Goal: Task Accomplishment & Management: Use online tool/utility

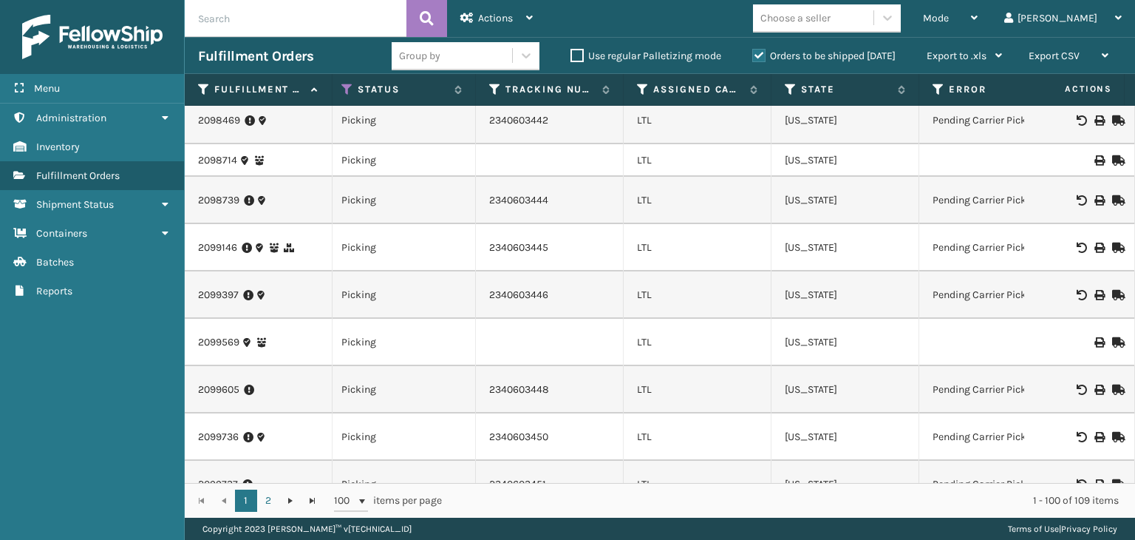
scroll to position [0, 784]
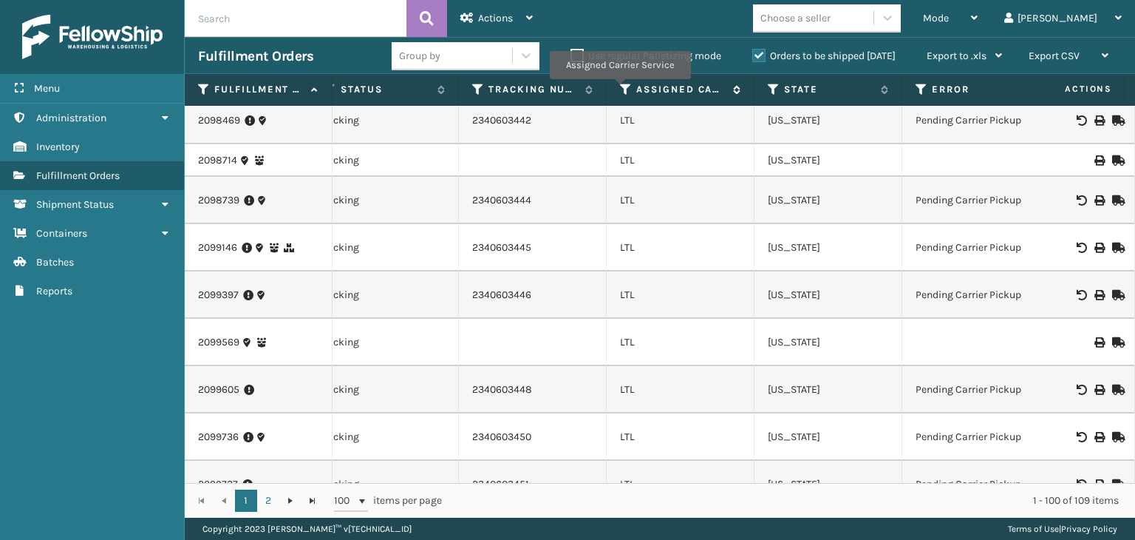
click at [620, 89] on icon at bounding box center [626, 89] width 12 height 13
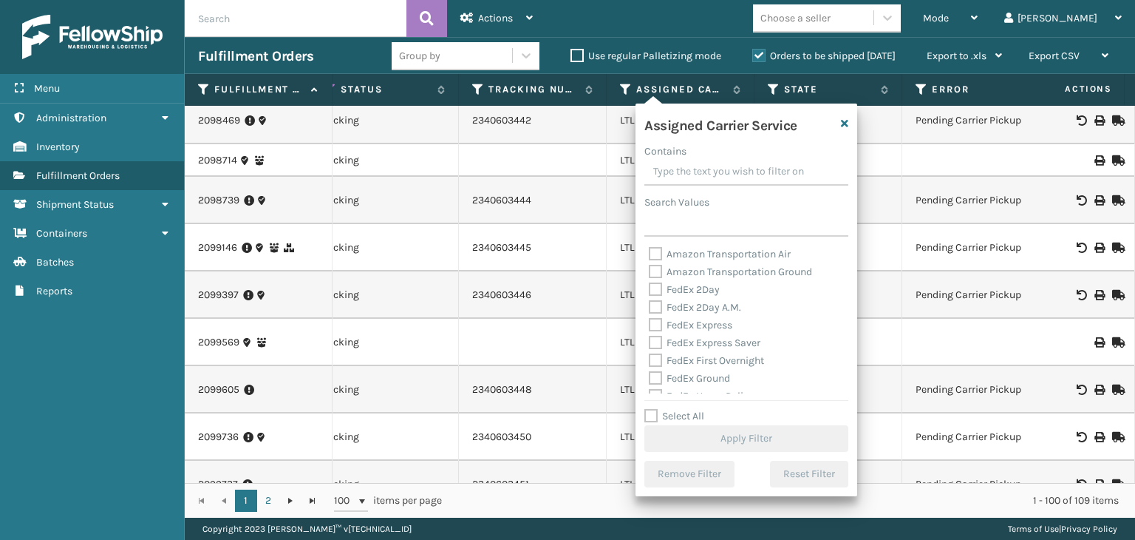
click at [666, 415] on label "Select All" at bounding box center [675, 415] width 60 height 13
click at [666, 409] on input "Select All" at bounding box center [756, 407] width 222 height 1
checkbox input "true"
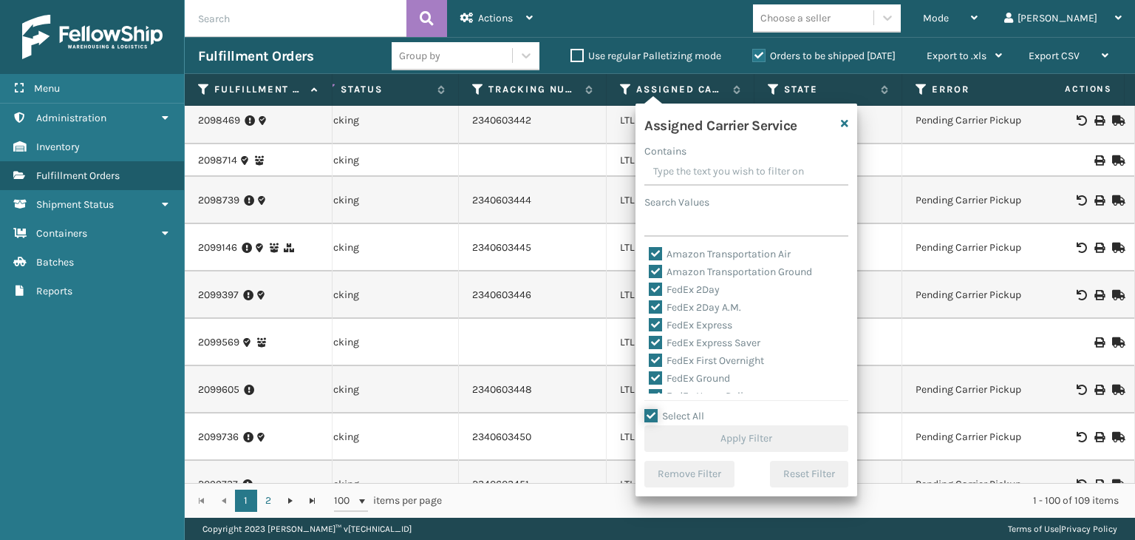
checkbox input "true"
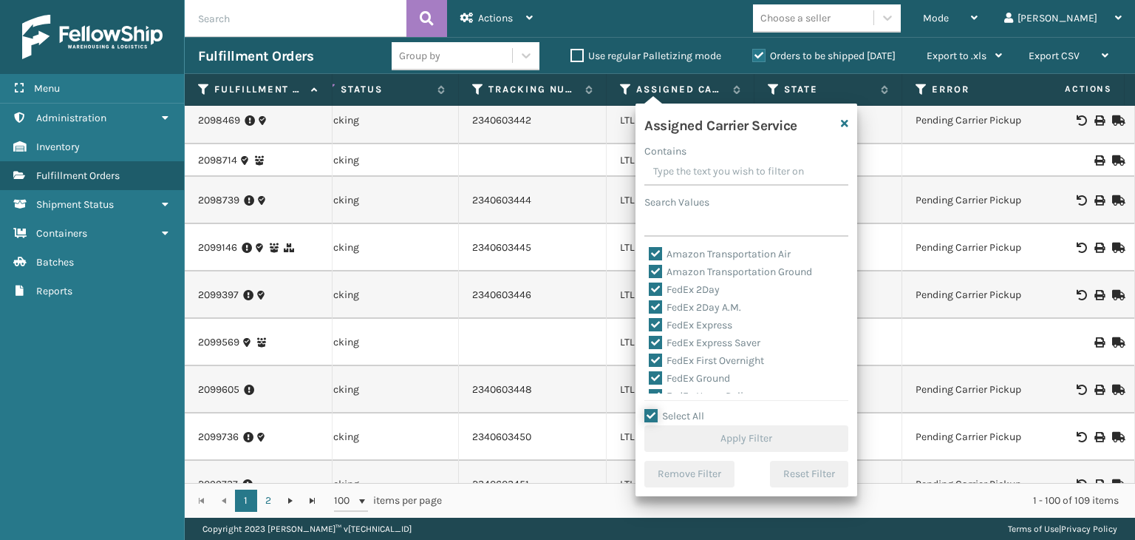
checkbox input "true"
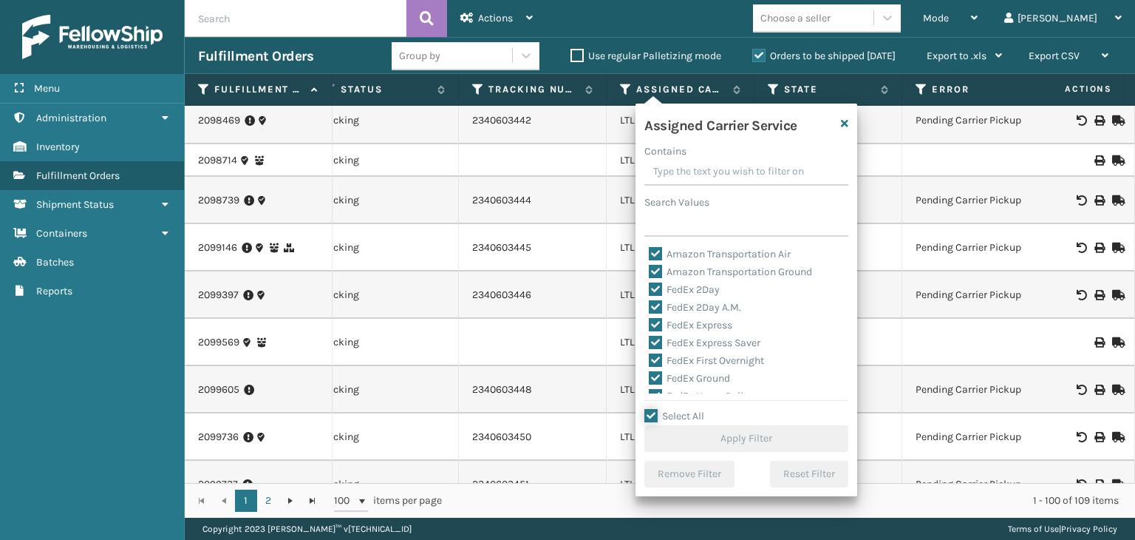
checkbox input "true"
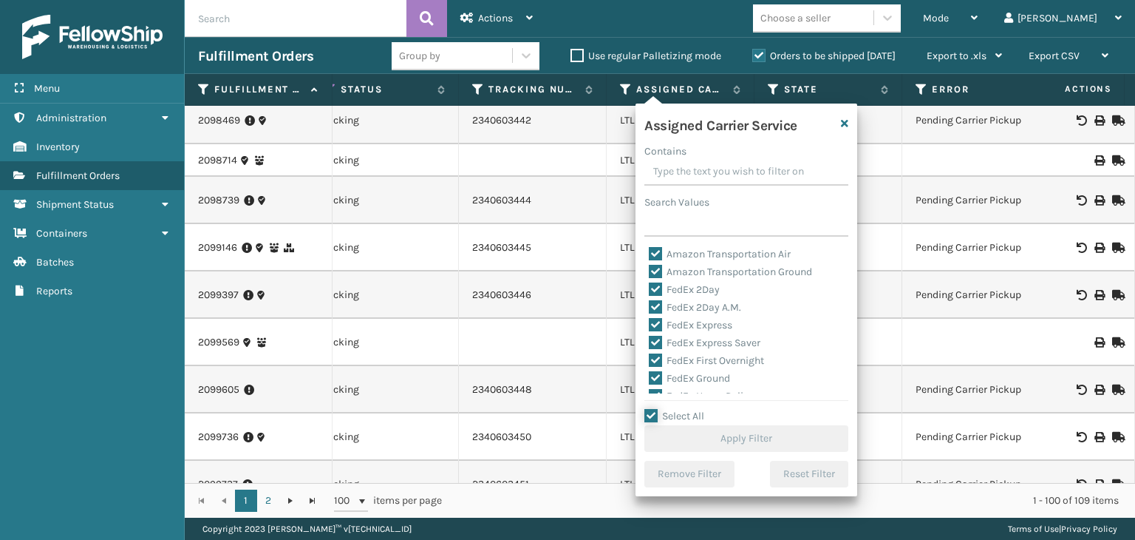
checkbox input "true"
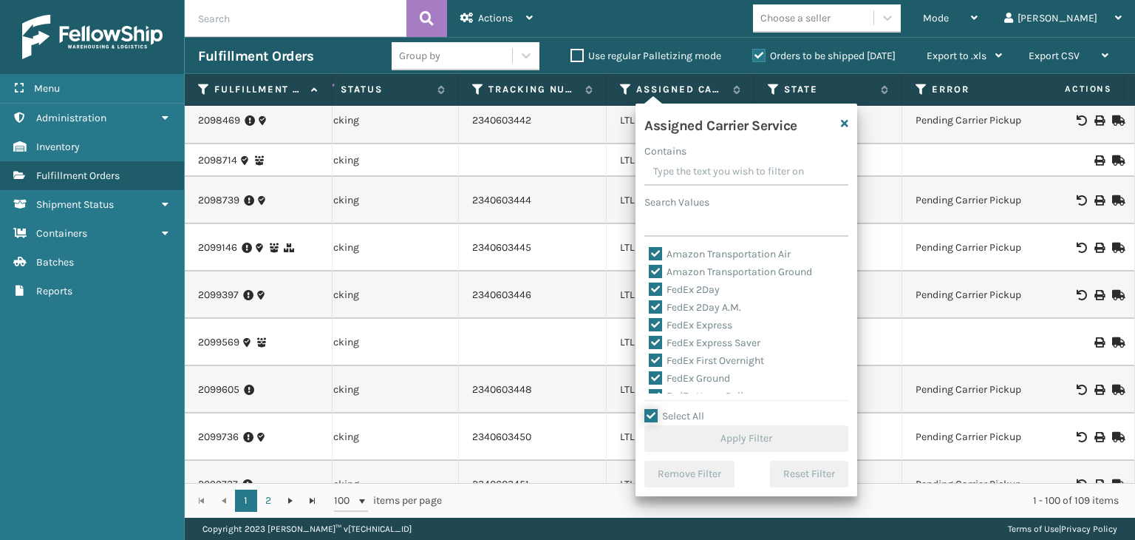
checkbox input "true"
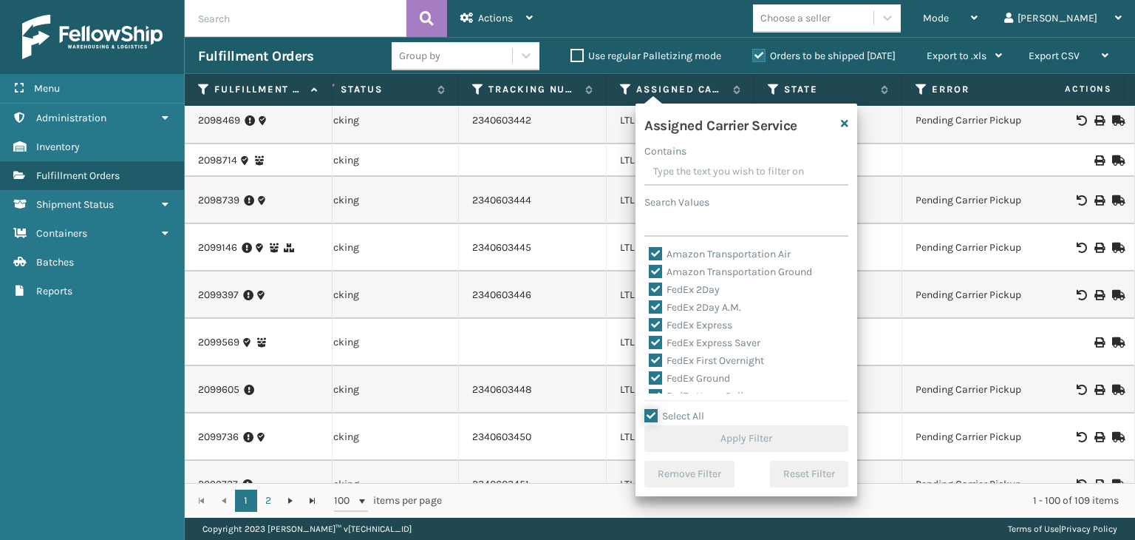
checkbox input "true"
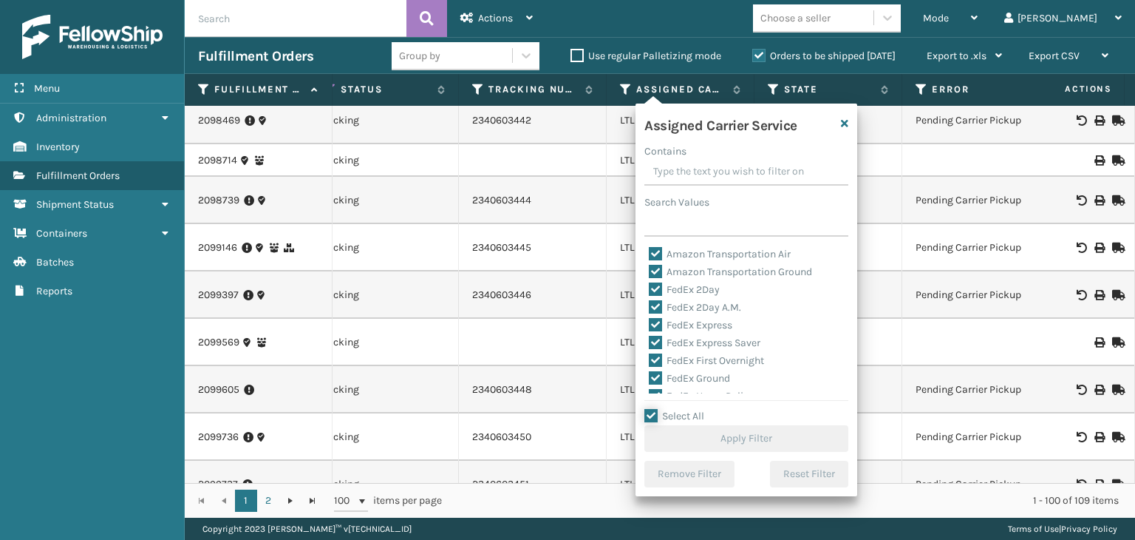
checkbox input "true"
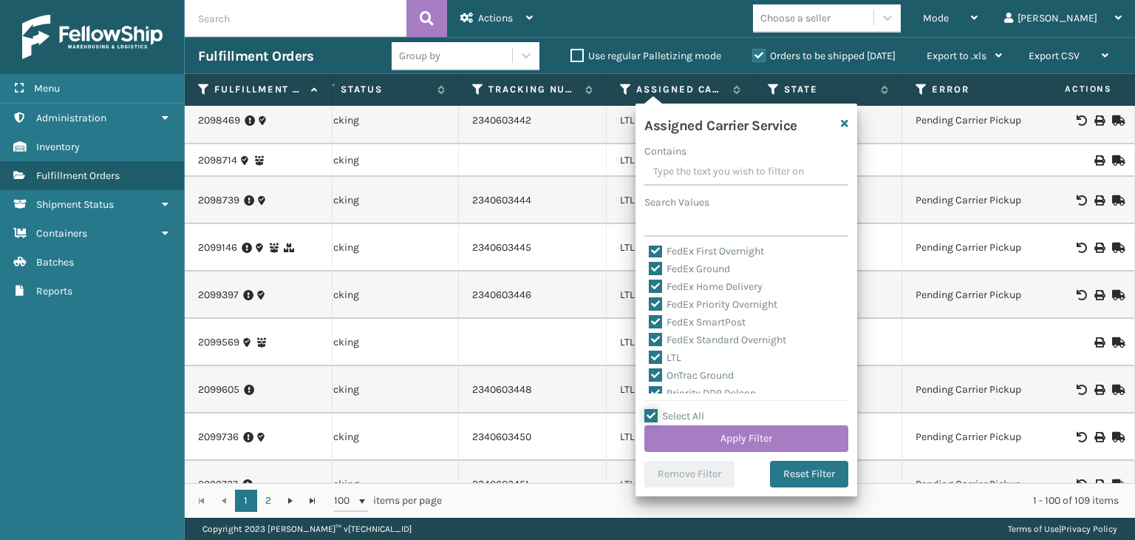
scroll to position [86, 0]
click at [673, 382] on label "LTL" at bounding box center [665, 381] width 33 height 13
click at [650, 382] on input "LTL" at bounding box center [649, 378] width 1 height 10
checkbox input "false"
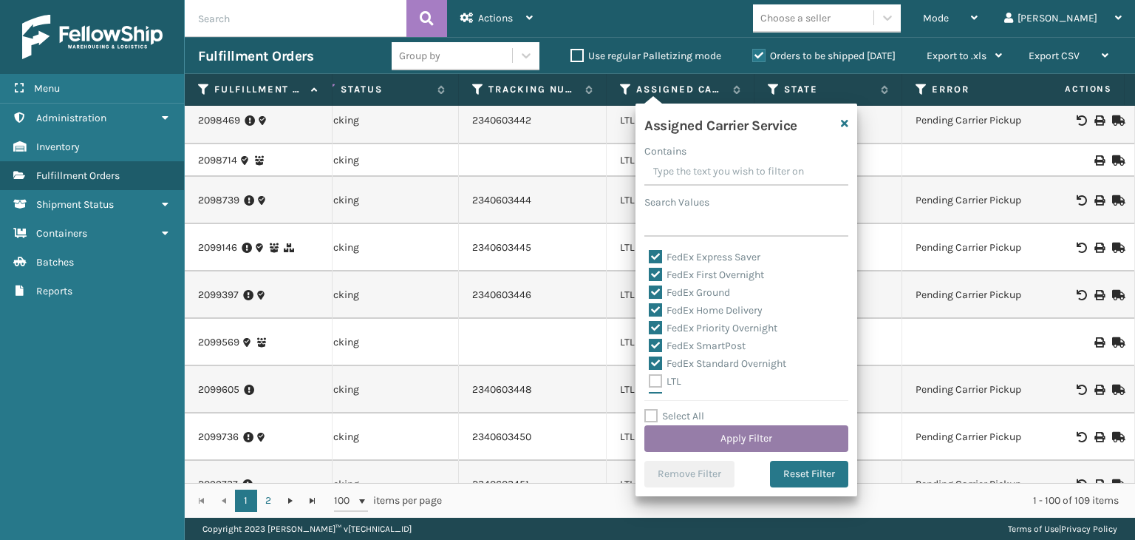
click at [718, 432] on button "Apply Filter" at bounding box center [747, 438] width 204 height 27
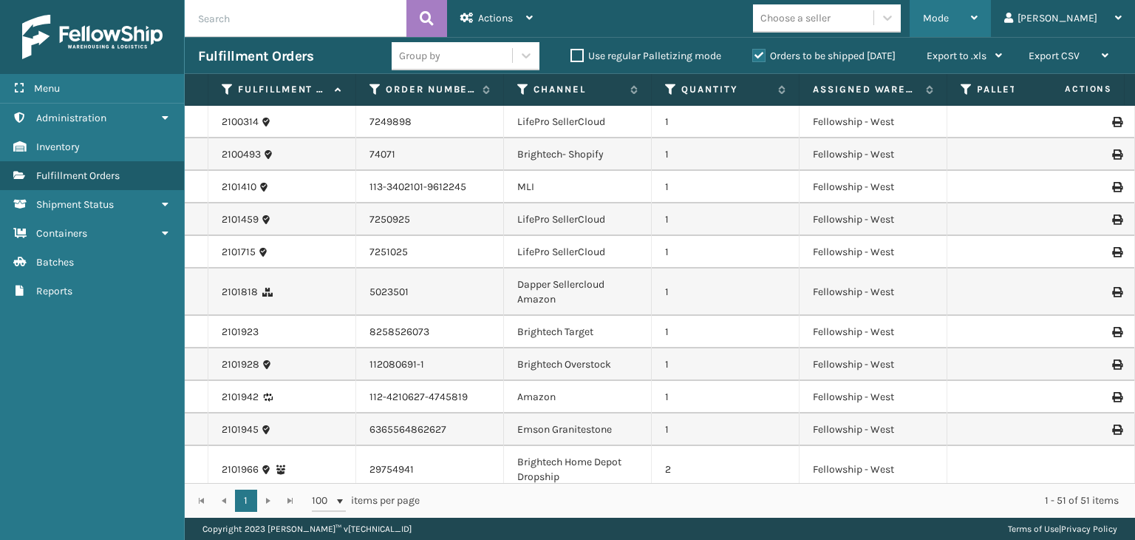
click at [949, 16] on span "Mode" at bounding box center [936, 18] width 26 height 13
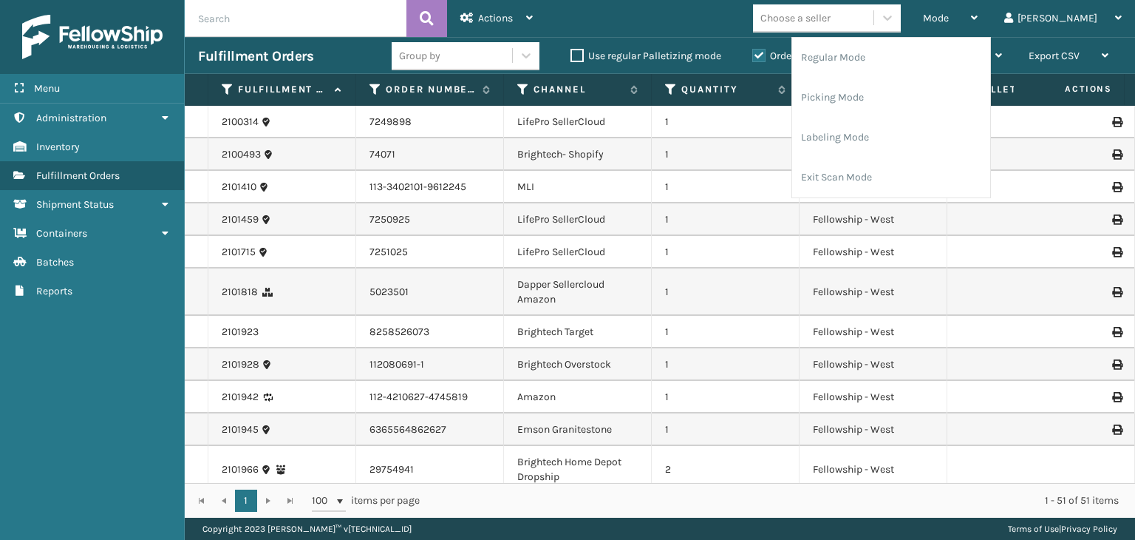
click at [418, 64] on div "Group by" at bounding box center [452, 56] width 120 height 24
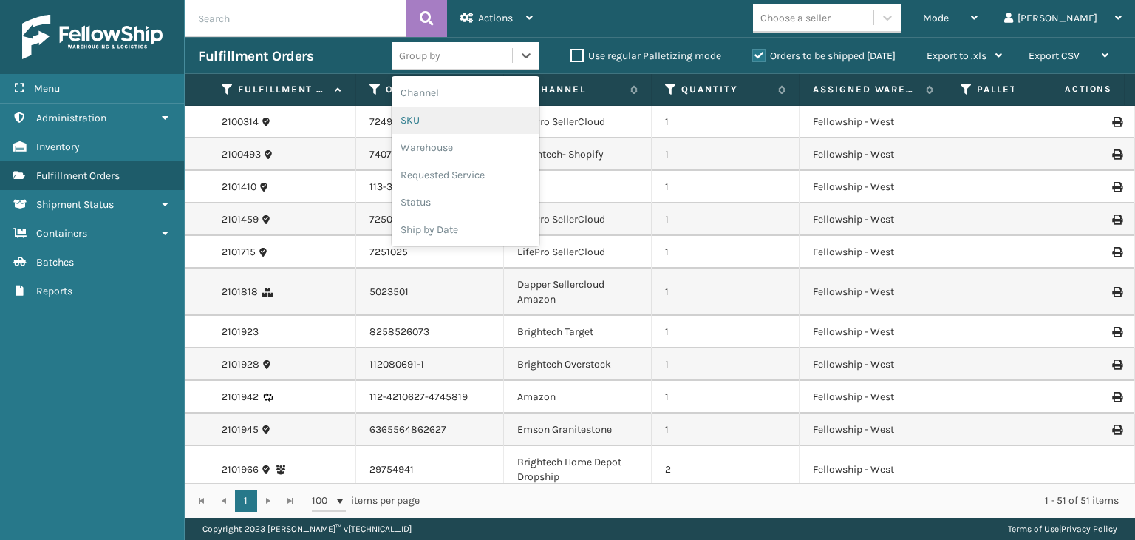
click at [446, 119] on div "SKU" at bounding box center [466, 119] width 148 height 27
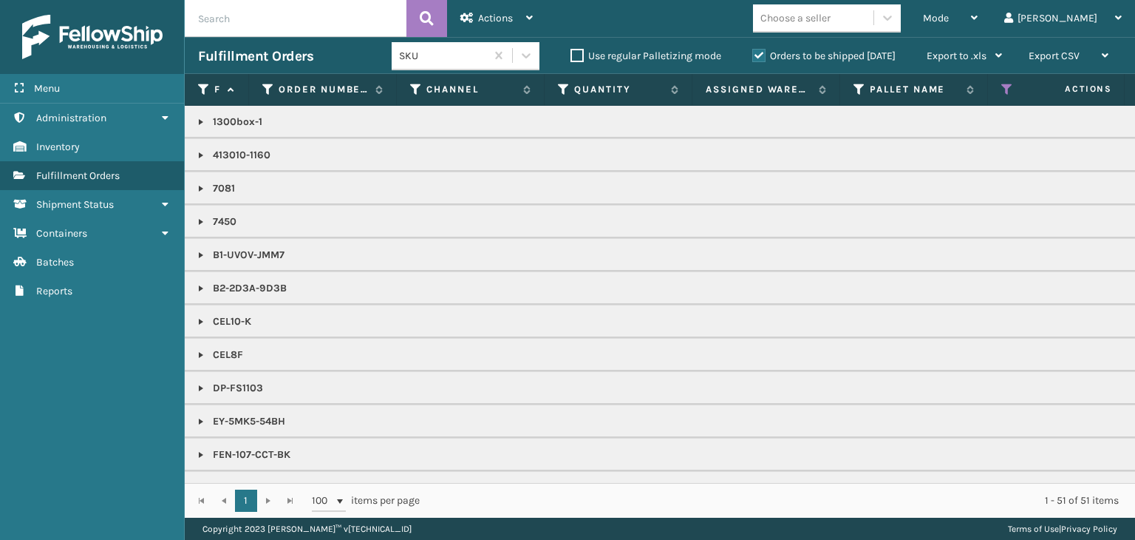
click at [809, 64] on div "Orders to be shipped [DATE]" at bounding box center [826, 56] width 174 height 18
click at [809, 60] on label "Orders to be shipped [DATE]" at bounding box center [823, 56] width 143 height 13
click at [753, 57] on input "Orders to be shipped [DATE]" at bounding box center [752, 52] width 1 height 10
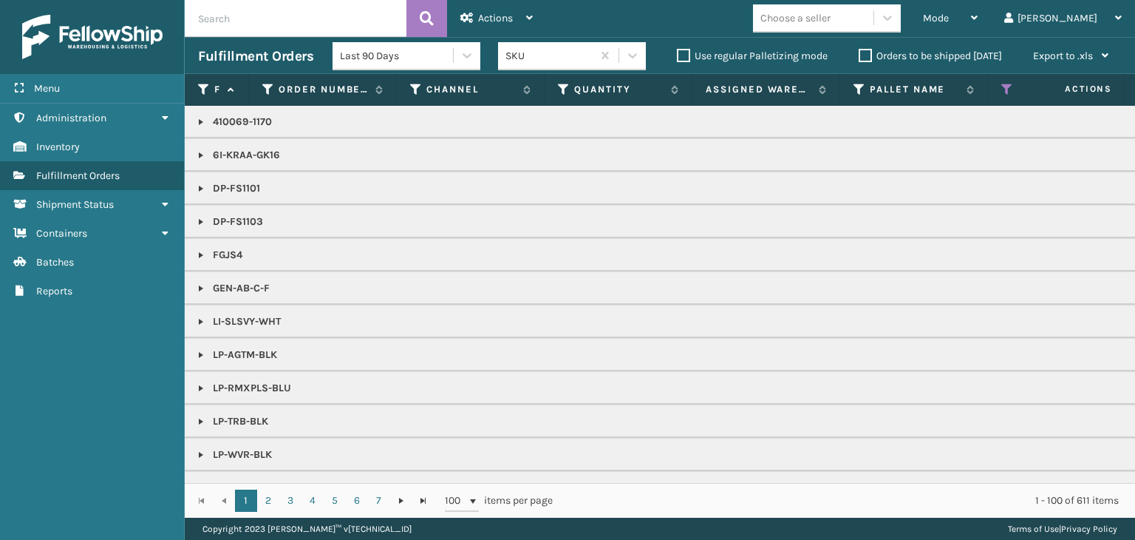
click at [639, 471] on td "LP-WVR-BLU" at bounding box center [1139, 487] width 1909 height 33
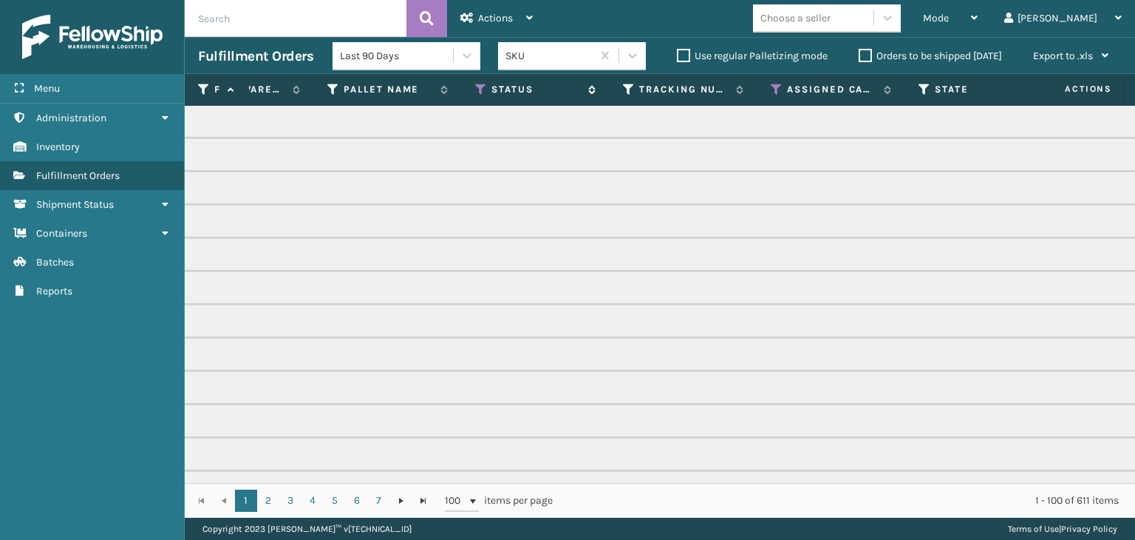
click at [486, 89] on icon at bounding box center [481, 89] width 12 height 13
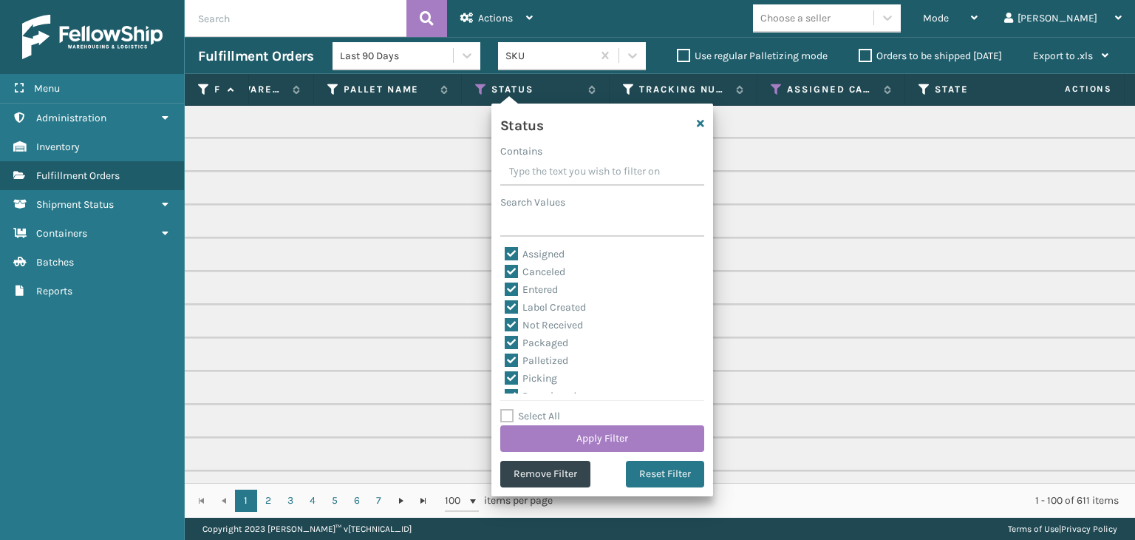
click at [549, 413] on label "Select All" at bounding box center [530, 415] width 60 height 13
click at [549, 409] on input "Select All" at bounding box center [611, 407] width 222 height 1
checkbox input "true"
click at [549, 413] on label "Select All" at bounding box center [530, 415] width 60 height 13
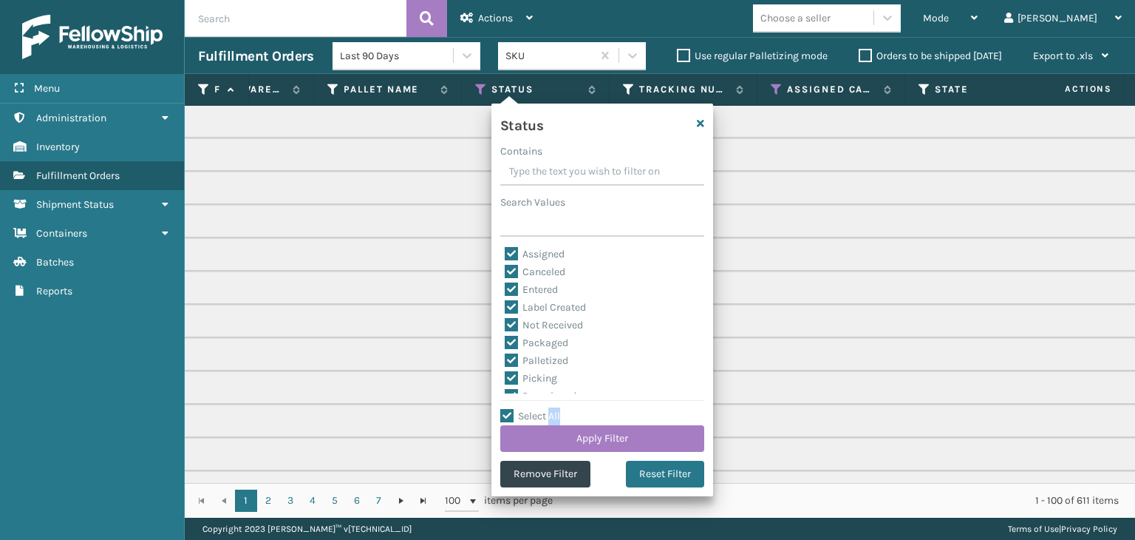
click at [549, 409] on input "Select All" at bounding box center [611, 407] width 222 height 1
checkbox input "false"
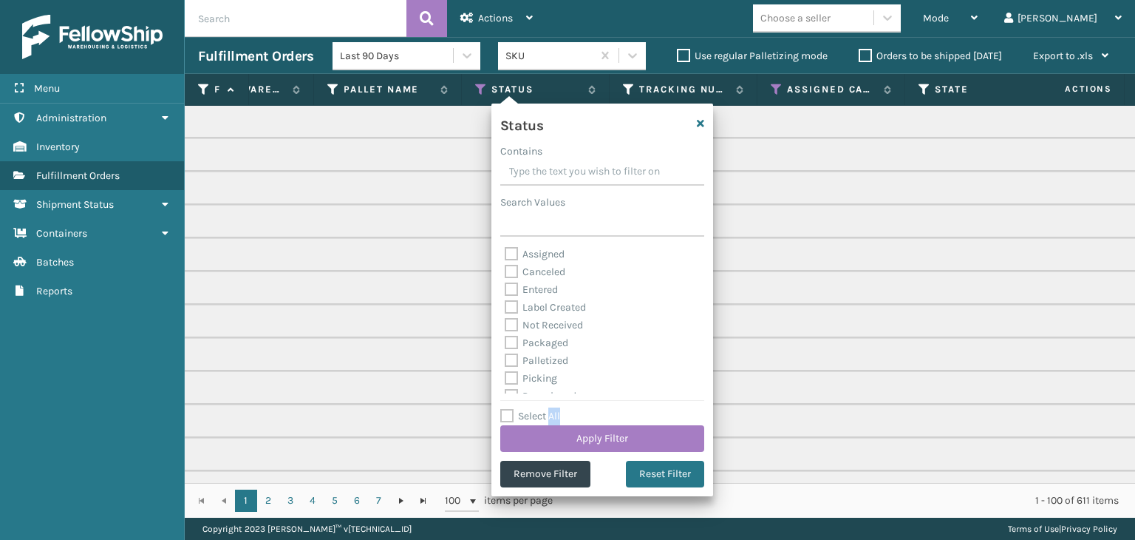
checkbox input "false"
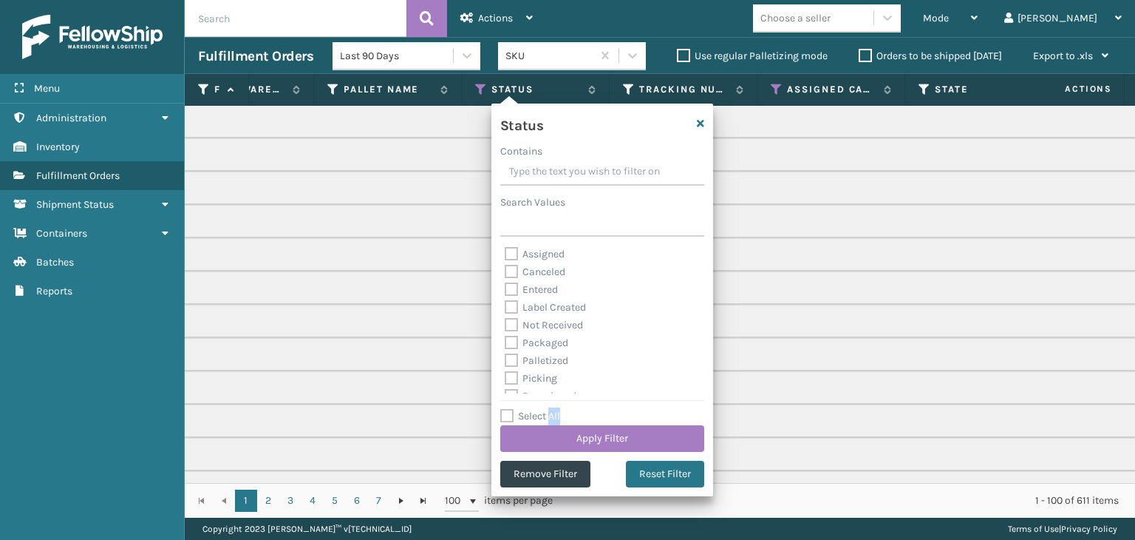
checkbox input "false"
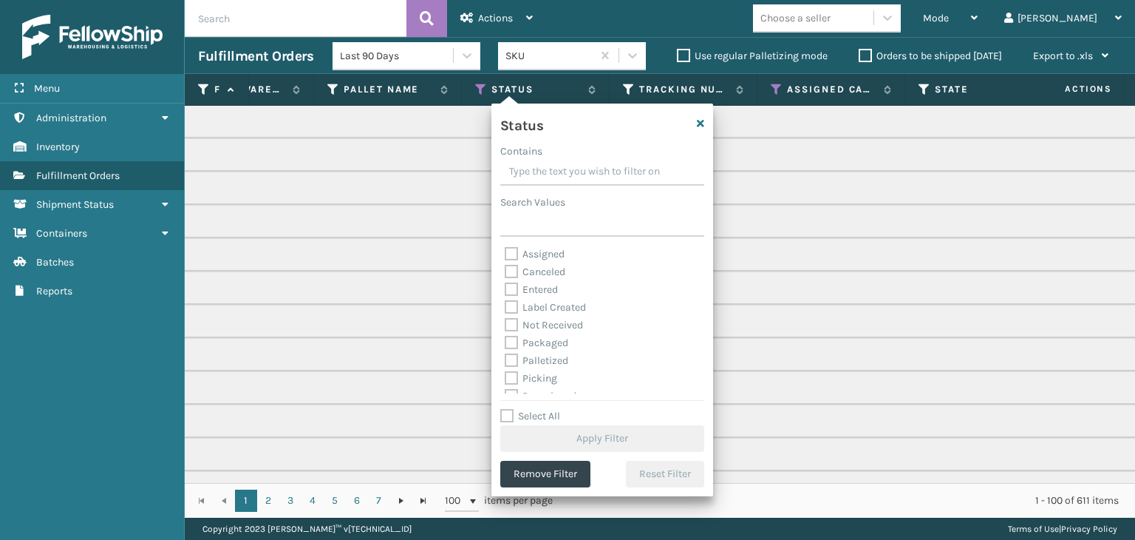
click at [547, 373] on label "Picking" at bounding box center [531, 378] width 52 height 13
click at [506, 373] on input "Picking" at bounding box center [505, 375] width 1 height 10
checkbox input "true"
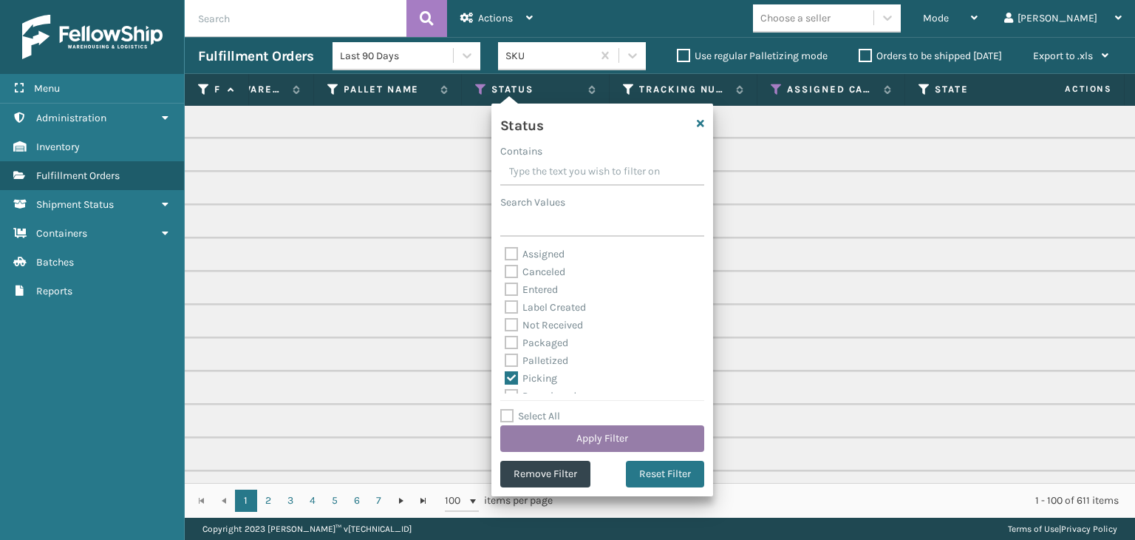
click at [574, 434] on button "Apply Filter" at bounding box center [602, 438] width 204 height 27
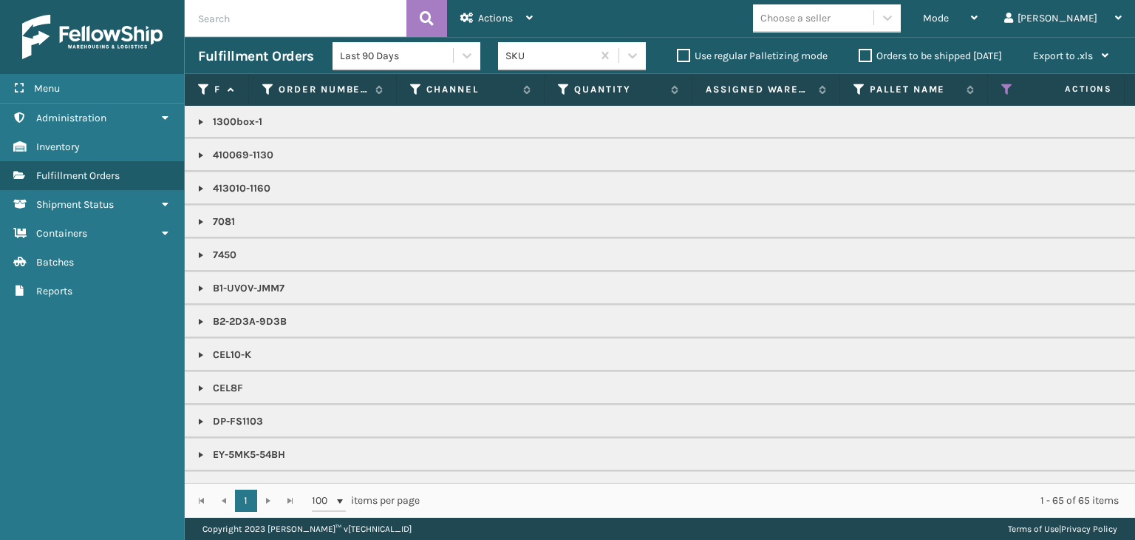
click at [906, 55] on label "Orders to be shipped [DATE]" at bounding box center [930, 56] width 143 height 13
click at [860, 55] on input "Orders to be shipped [DATE]" at bounding box center [859, 52] width 1 height 10
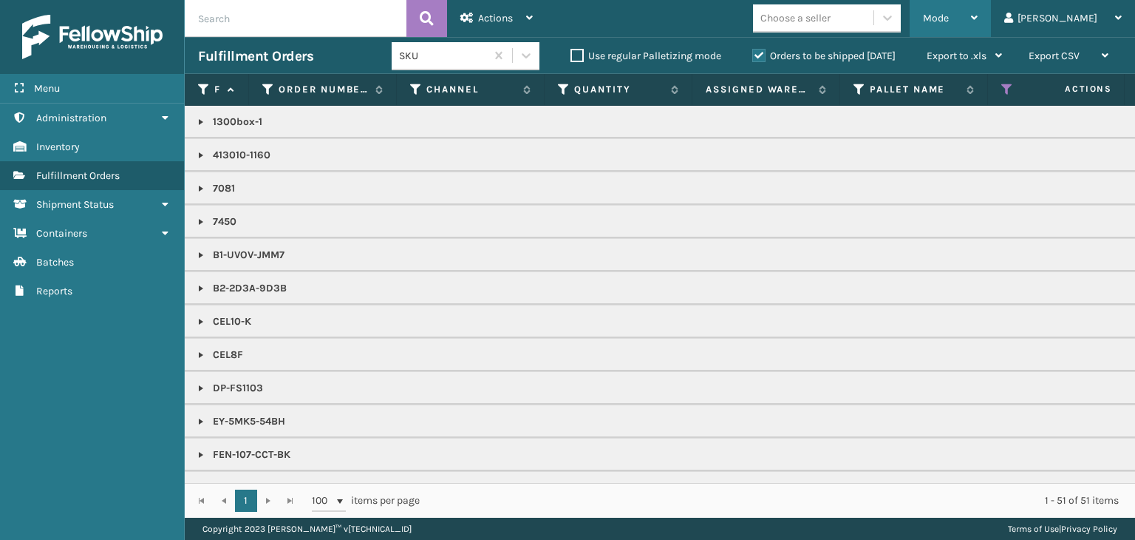
click at [949, 17] on span "Mode" at bounding box center [936, 18] width 26 height 13
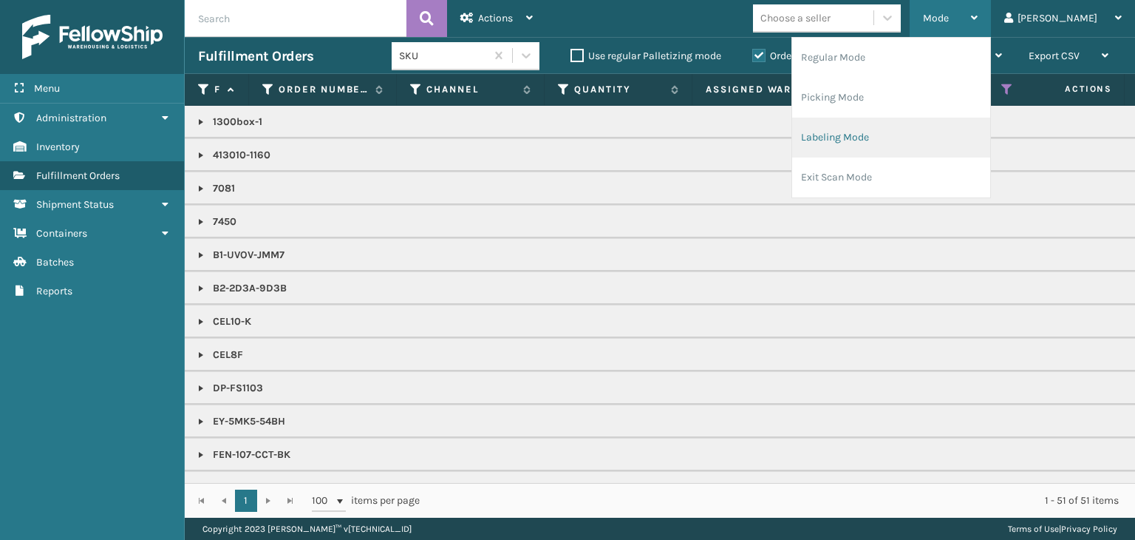
click at [911, 135] on li "Labeling Mode" at bounding box center [891, 138] width 198 height 40
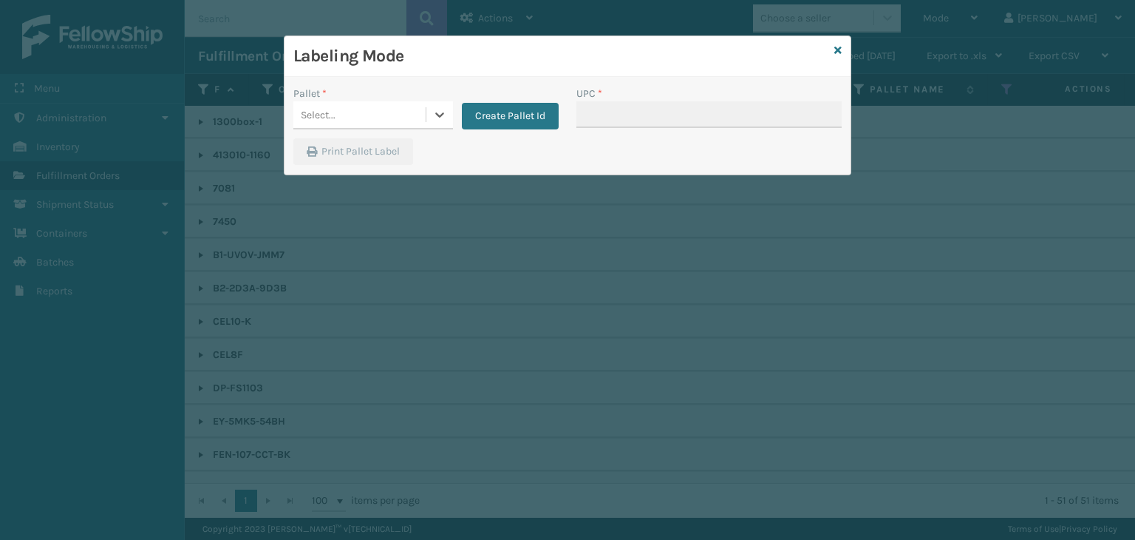
click at [407, 104] on div "Select..." at bounding box center [359, 115] width 132 height 24
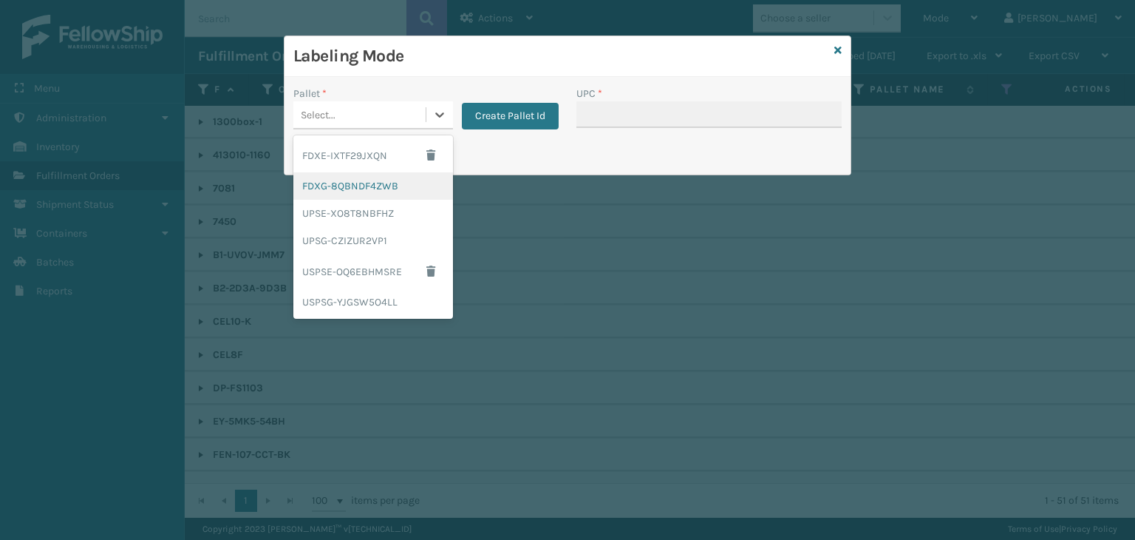
click at [384, 184] on div "FDXG-8QBNDF4ZWB" at bounding box center [373, 185] width 160 height 27
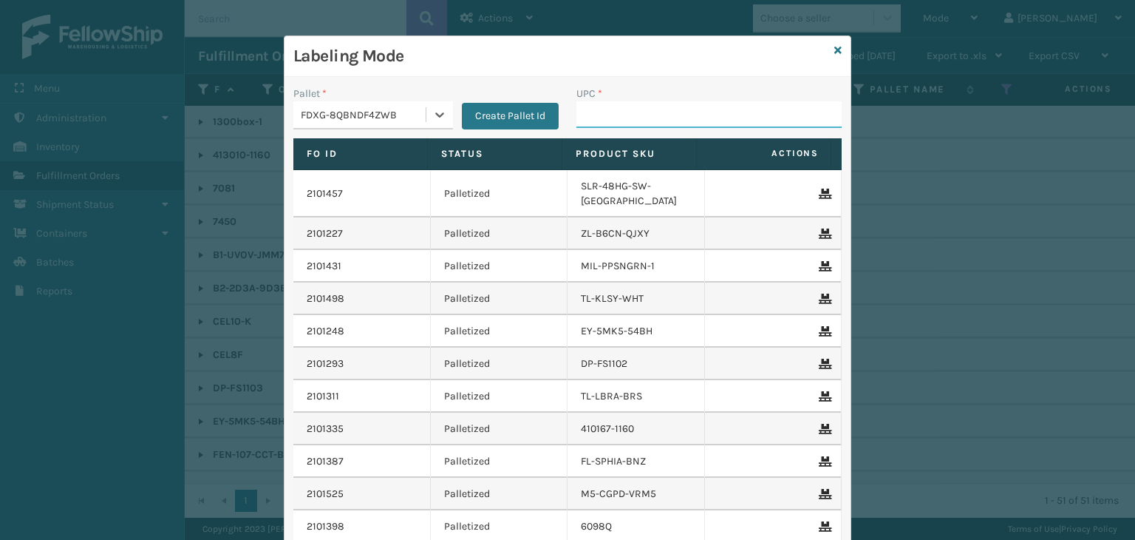
click at [686, 124] on input "UPC *" at bounding box center [709, 114] width 265 height 27
click at [612, 113] on input "UPC *" at bounding box center [709, 114] width 265 height 27
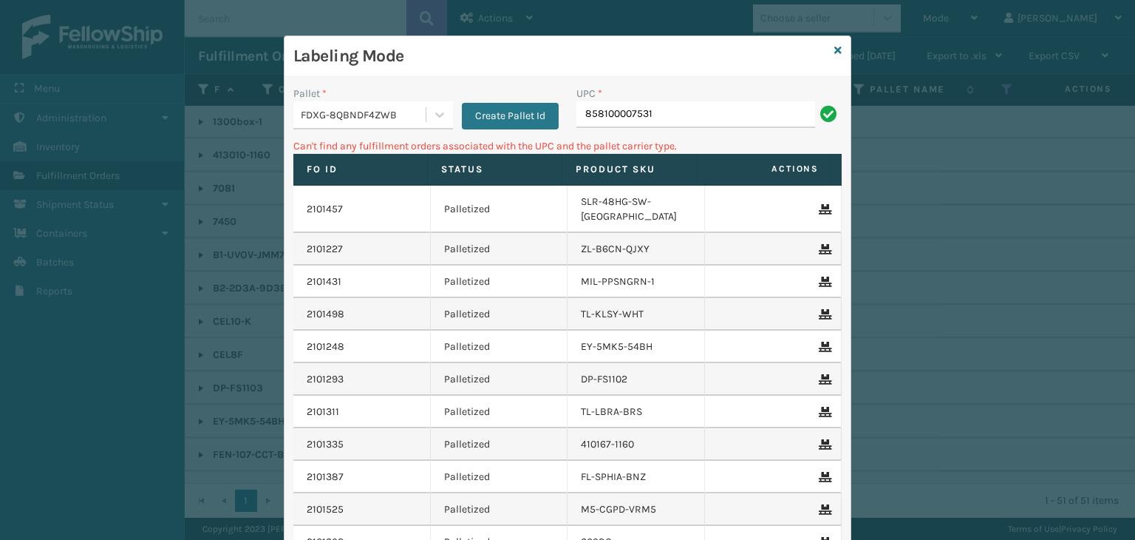
click at [403, 110] on div "FDXG-8QBNDF4ZWB" at bounding box center [364, 115] width 126 height 16
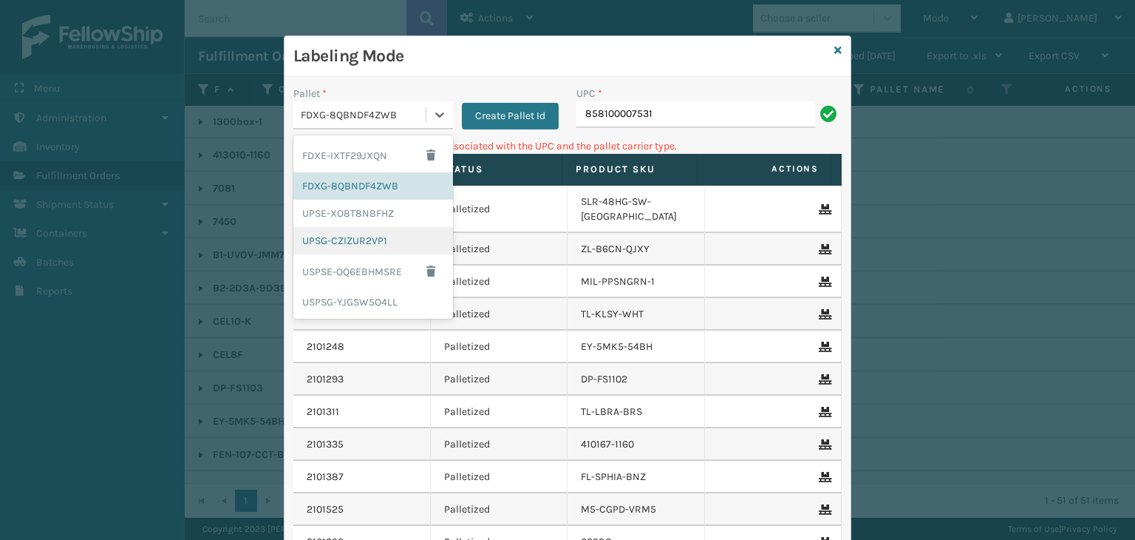
click at [402, 237] on div "UPSG-CZIZUR2VP1" at bounding box center [373, 240] width 160 height 27
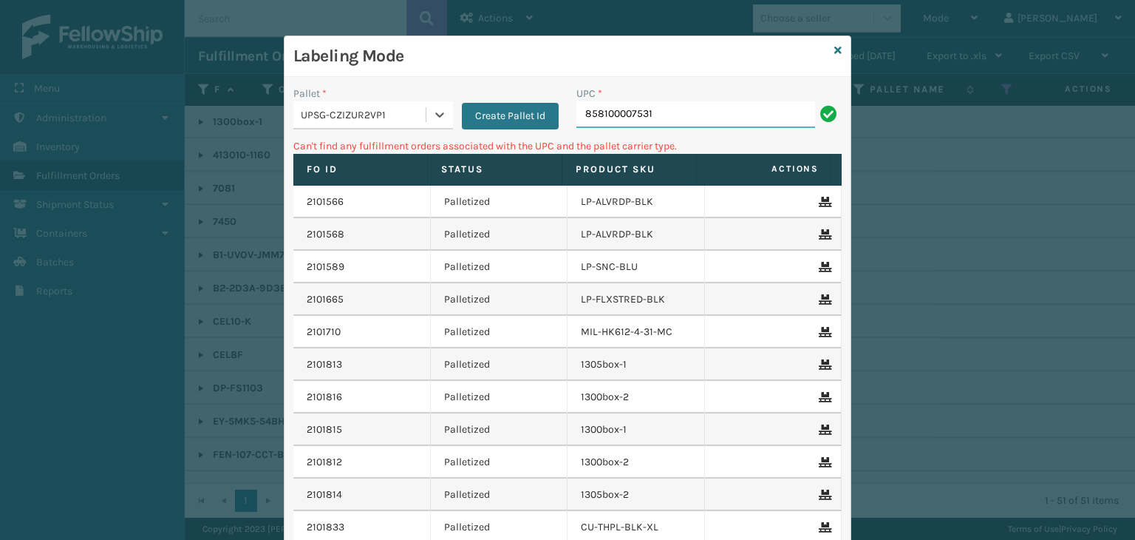
click at [683, 119] on input "858100007531" at bounding box center [696, 114] width 239 height 27
click at [307, 115] on div "UPSG-CZIZUR2VP1" at bounding box center [364, 115] width 126 height 16
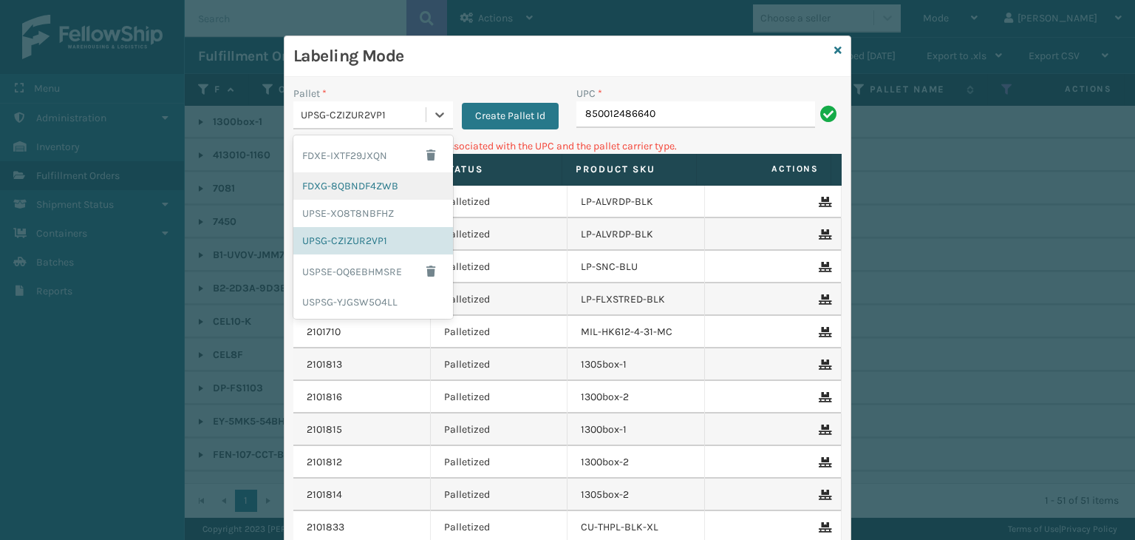
click at [335, 177] on div "FDXG-8QBNDF4ZWB" at bounding box center [373, 185] width 160 height 27
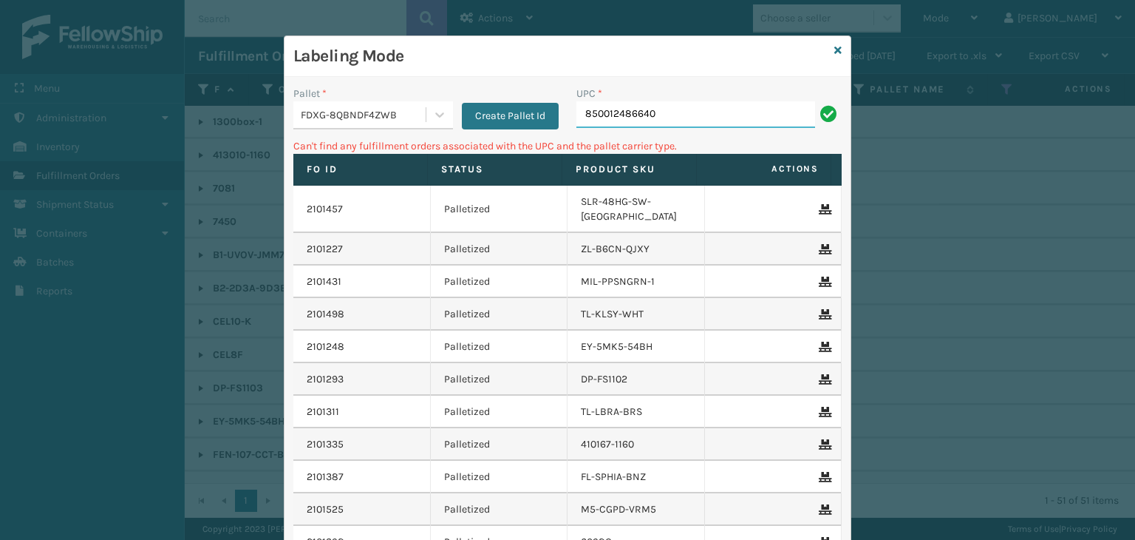
click at [693, 126] on input "850012486640" at bounding box center [696, 114] width 239 height 27
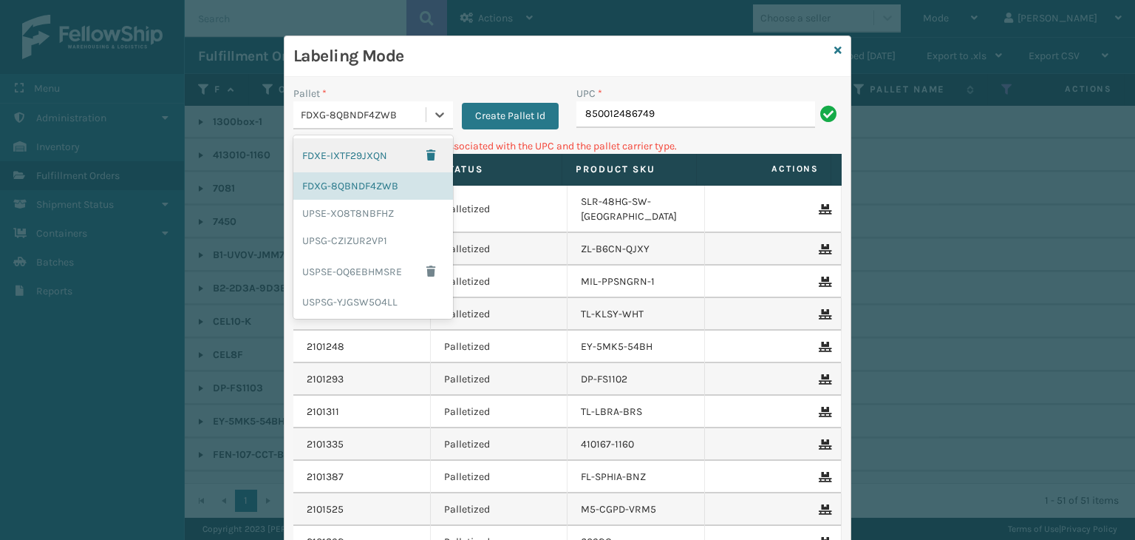
click at [358, 119] on div "FDXG-8QBNDF4ZWB" at bounding box center [364, 115] width 126 height 16
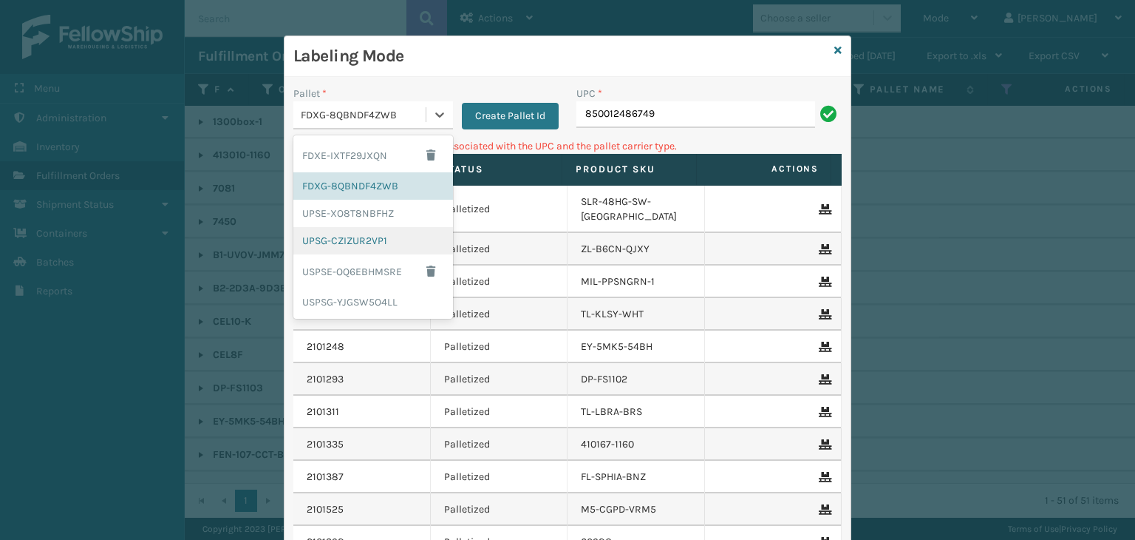
click at [359, 234] on div "UPSG-CZIZUR2VP1" at bounding box center [373, 240] width 160 height 27
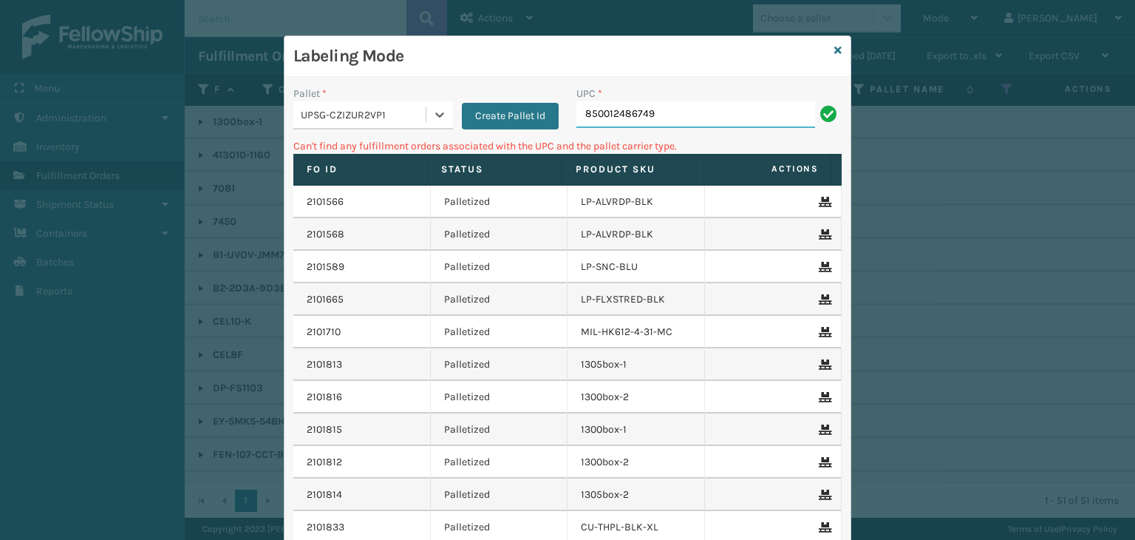
click at [689, 115] on input "850012486749" at bounding box center [696, 114] width 239 height 27
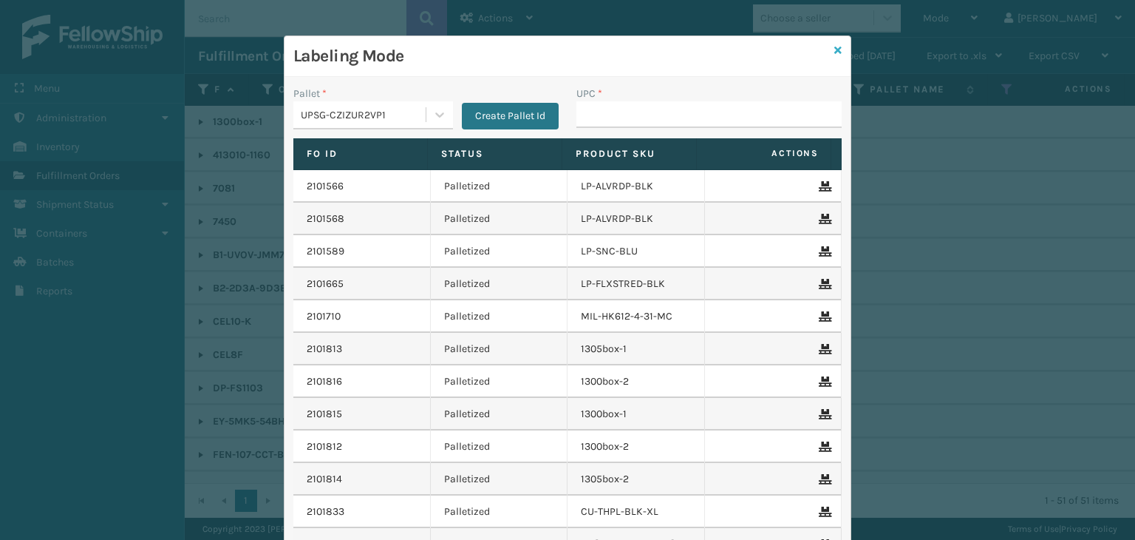
click at [836, 52] on icon at bounding box center [838, 50] width 7 height 10
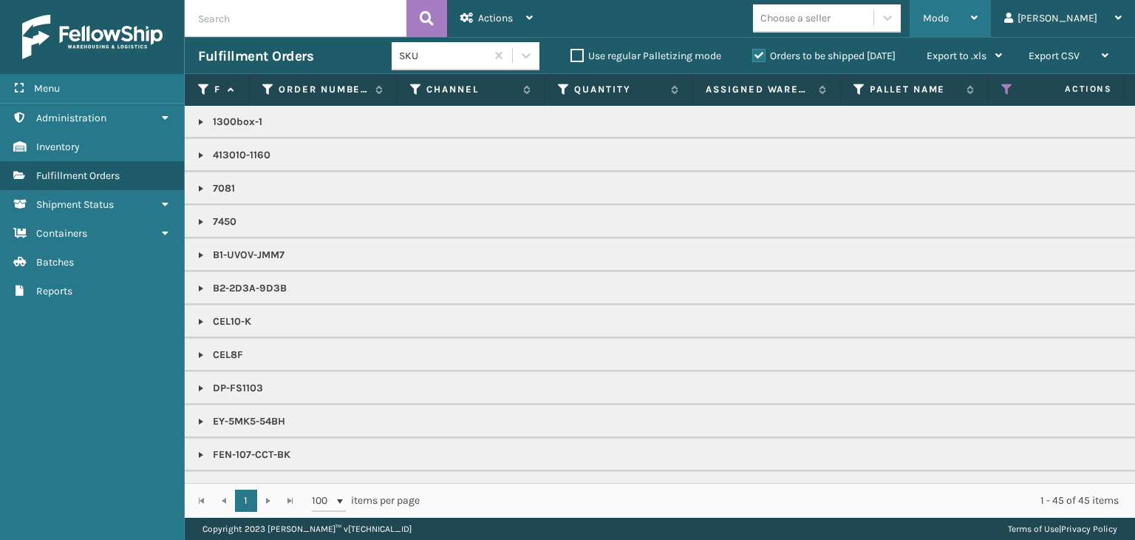
click at [976, 14] on div "Mode Regular Mode Picking Mode Labeling Mode Exit Scan Mode" at bounding box center [950, 18] width 81 height 37
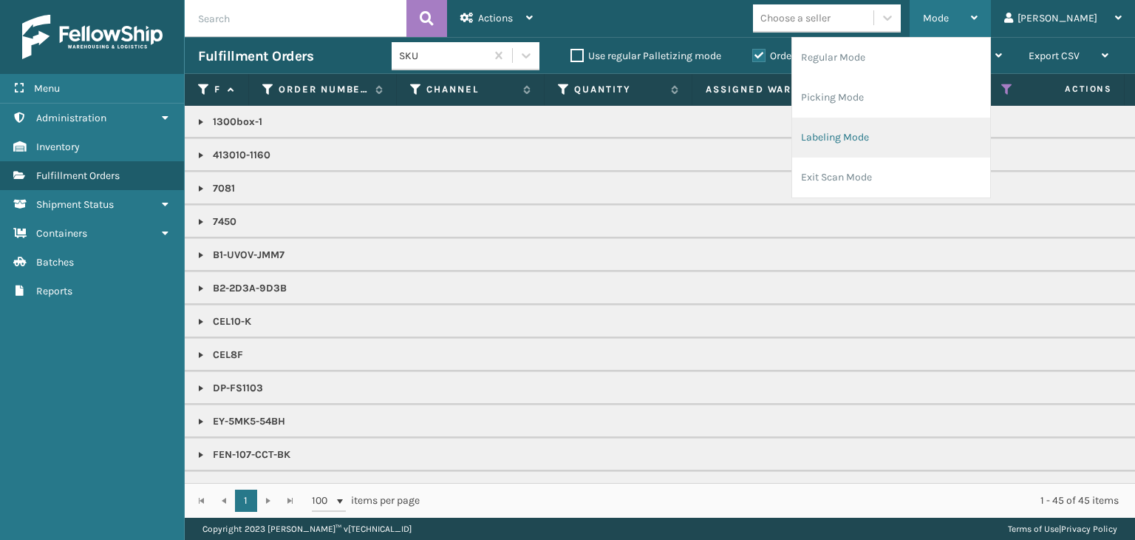
click at [942, 118] on li "Labeling Mode" at bounding box center [891, 138] width 198 height 40
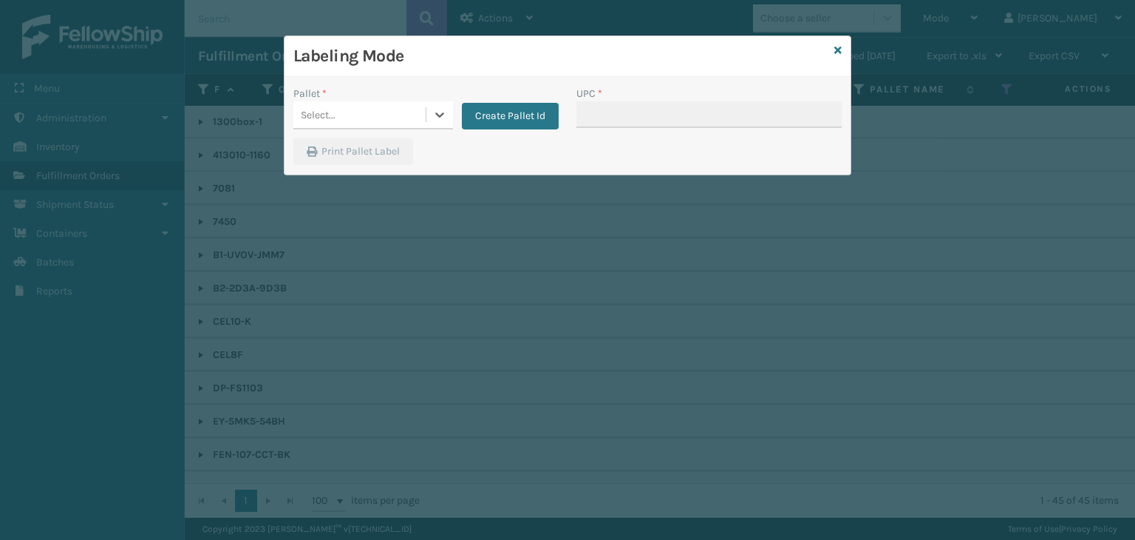
click at [335, 116] on div "Select..." at bounding box center [359, 115] width 132 height 24
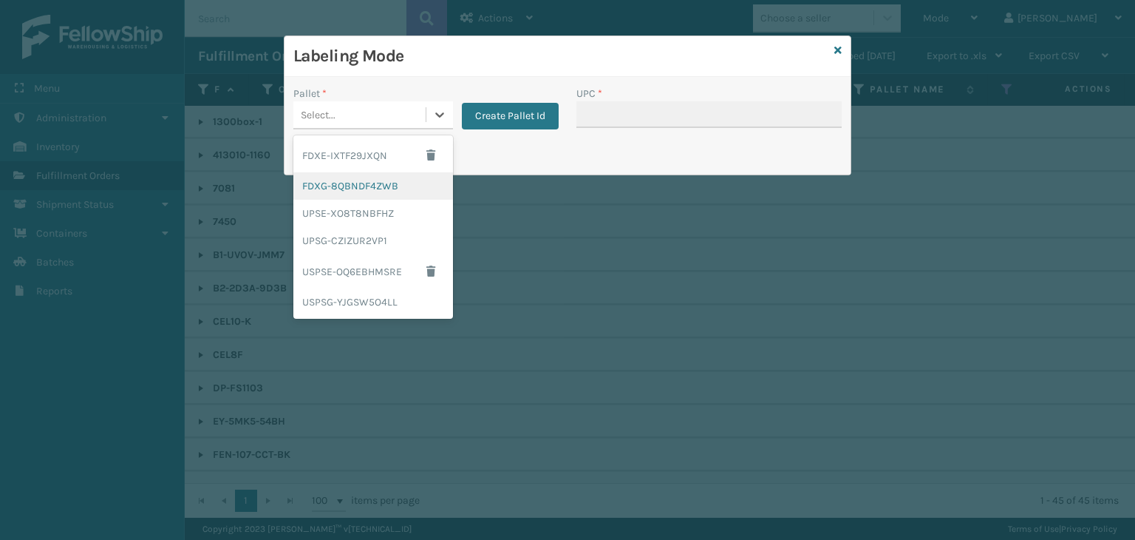
click at [370, 180] on div "FDXG-8QBNDF4ZWB" at bounding box center [373, 185] width 160 height 27
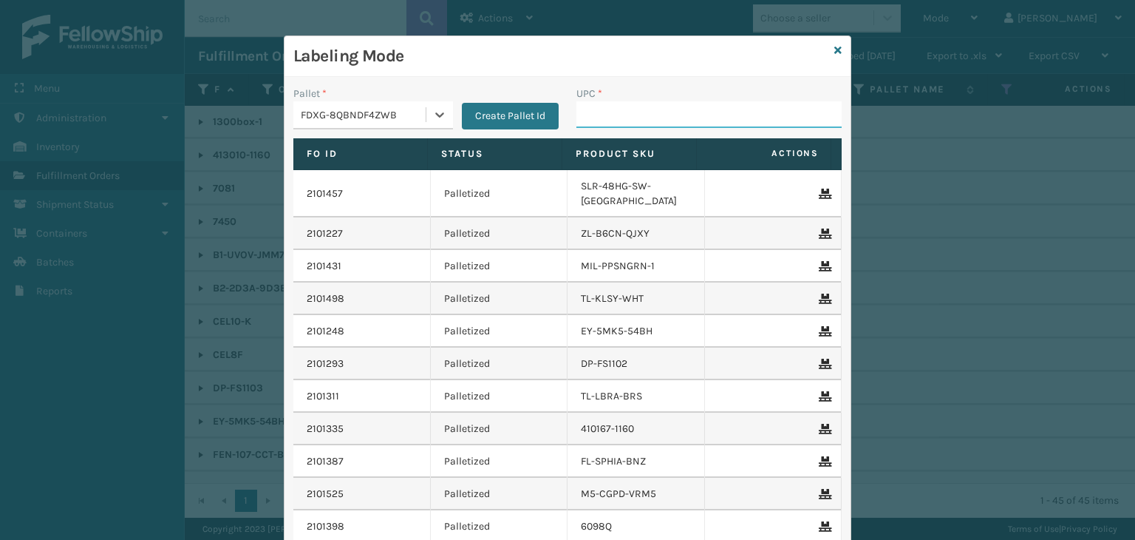
click at [687, 114] on input "UPC *" at bounding box center [709, 114] width 265 height 27
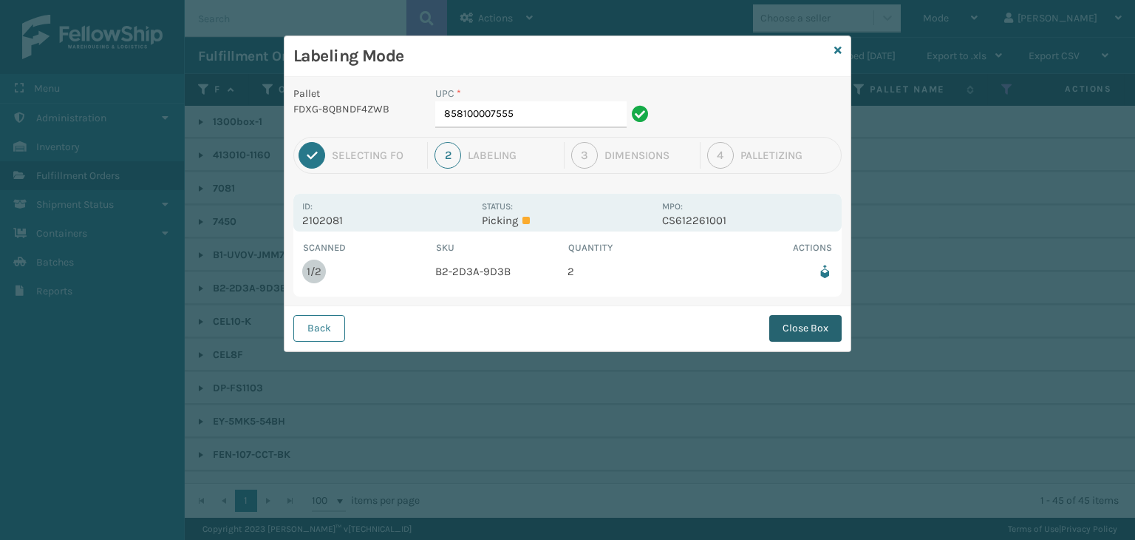
click at [817, 326] on button "Close Box" at bounding box center [805, 328] width 72 height 27
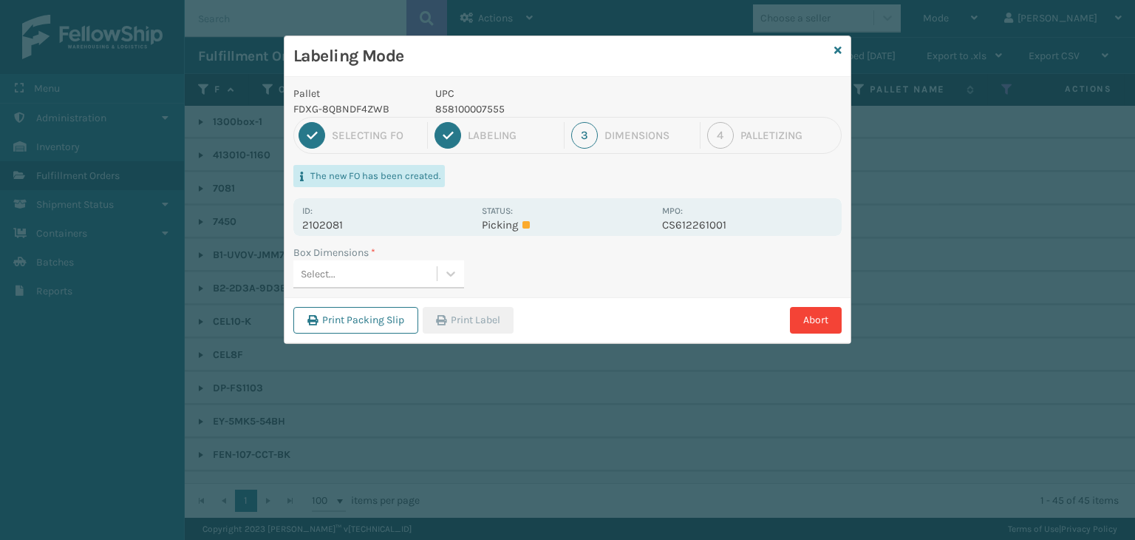
click at [398, 273] on div "Select..." at bounding box center [364, 274] width 143 height 24
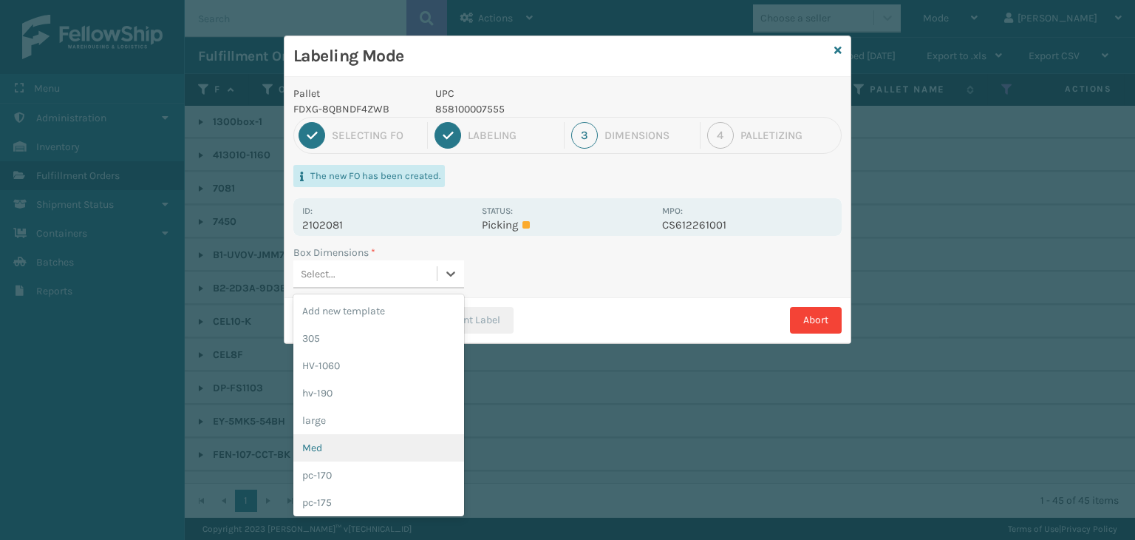
click at [372, 448] on div "Med" at bounding box center [378, 447] width 171 height 27
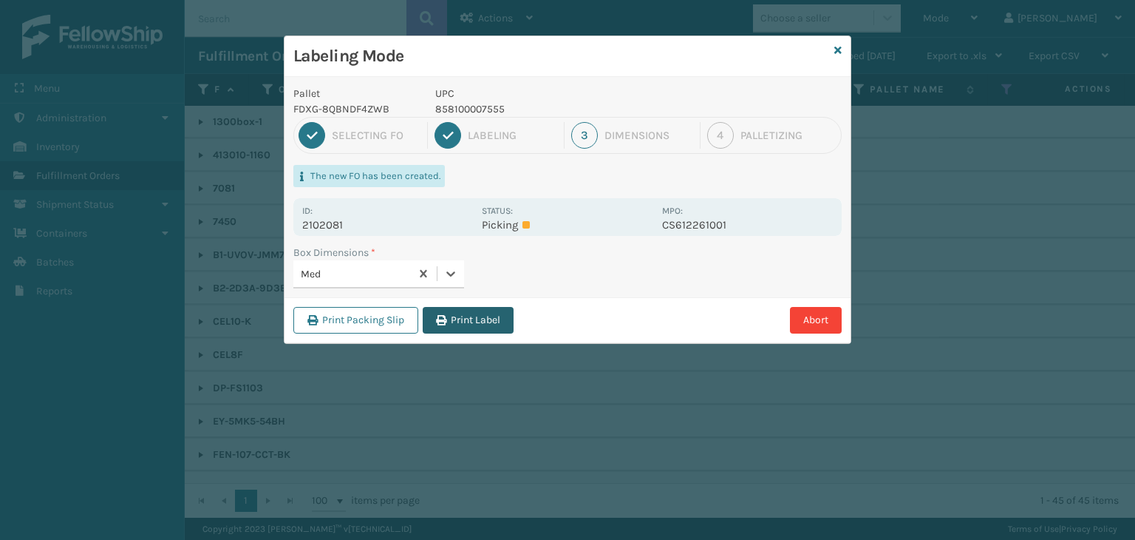
click at [480, 313] on button "Print Label" at bounding box center [468, 320] width 91 height 27
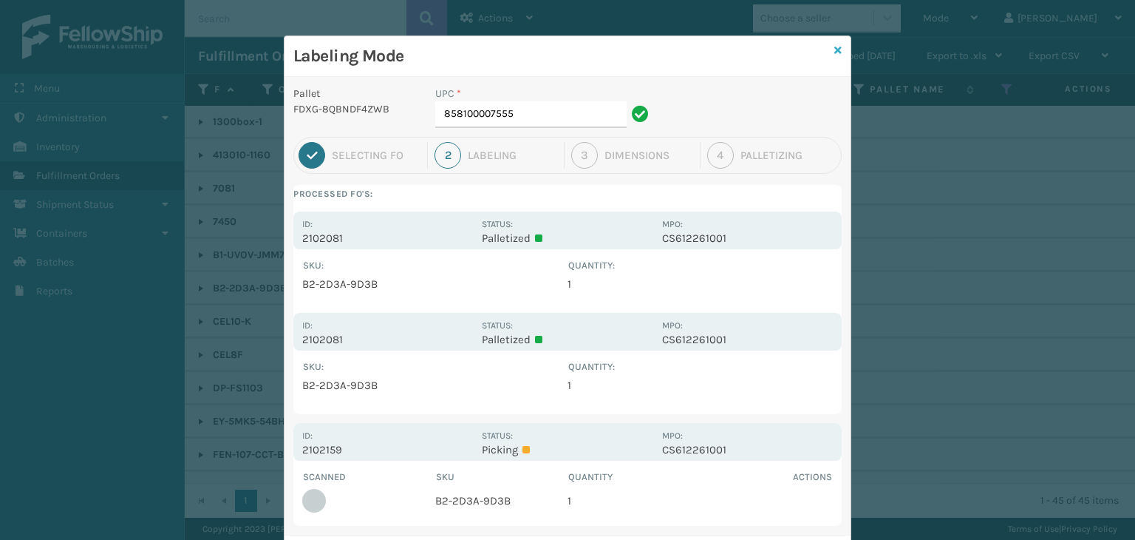
click at [835, 47] on icon at bounding box center [838, 50] width 7 height 10
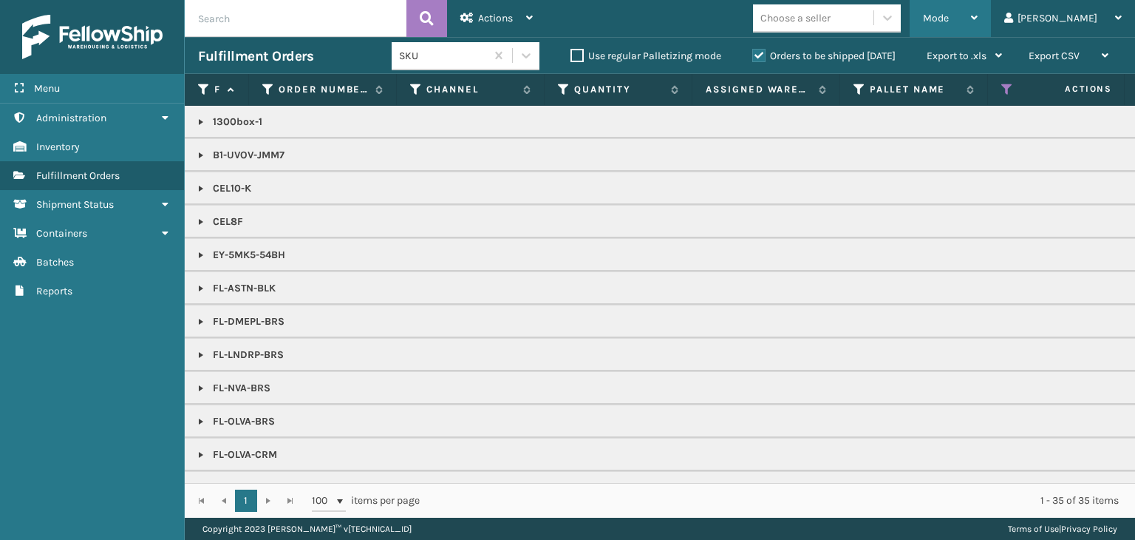
click at [949, 19] on span "Mode" at bounding box center [936, 18] width 26 height 13
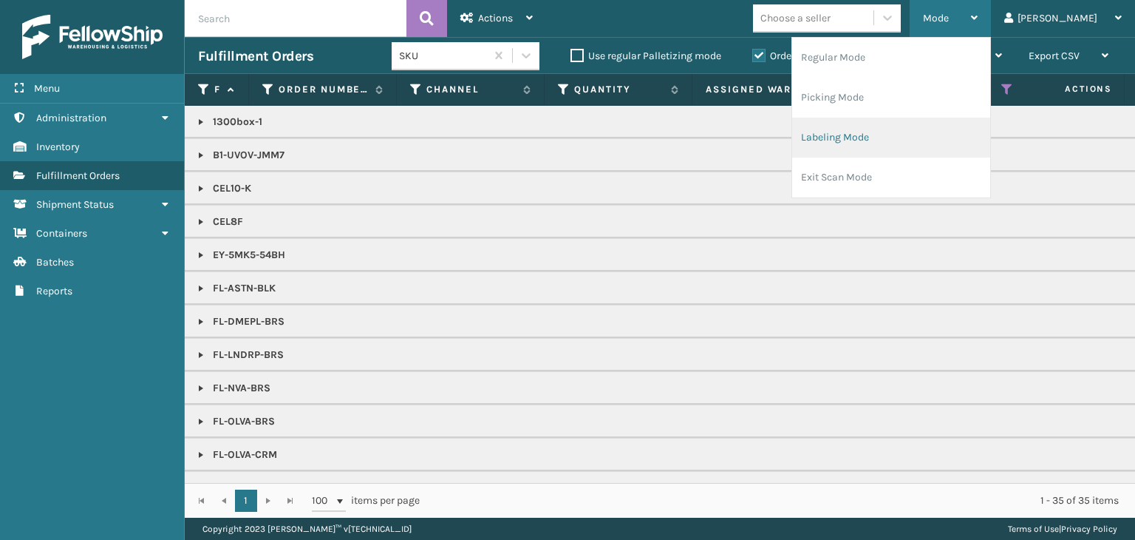
click at [933, 126] on li "Labeling Mode" at bounding box center [891, 138] width 198 height 40
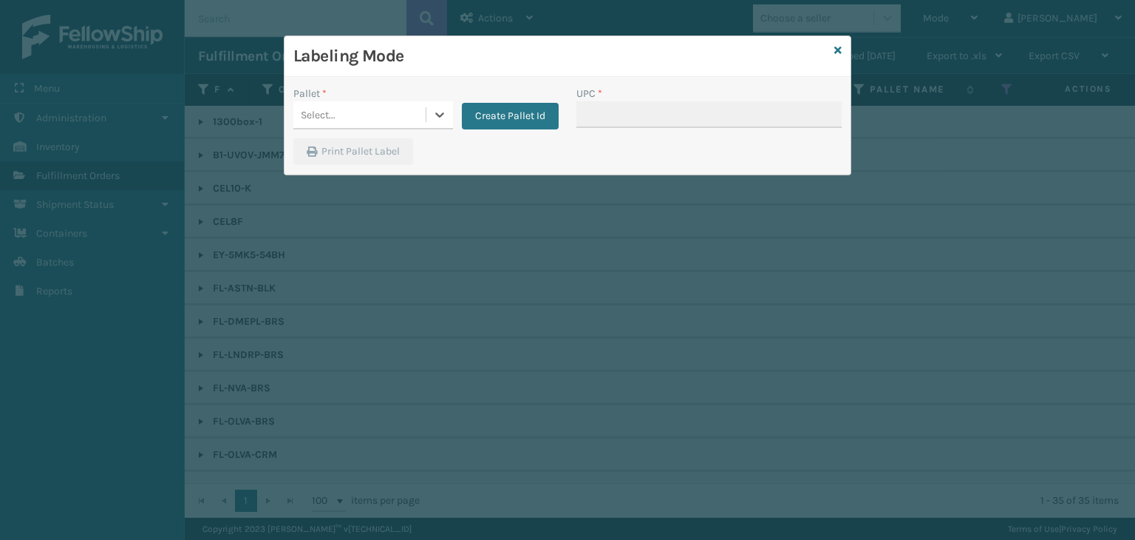
click at [376, 123] on div "Select..." at bounding box center [359, 115] width 132 height 24
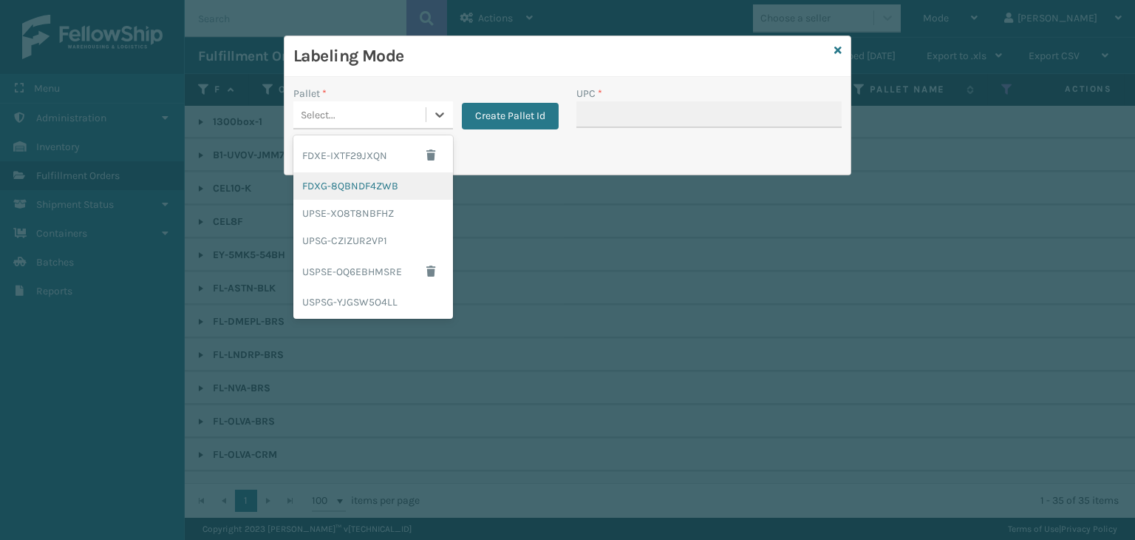
click at [396, 175] on div "FDXG-8QBNDF4ZWB" at bounding box center [373, 185] width 160 height 27
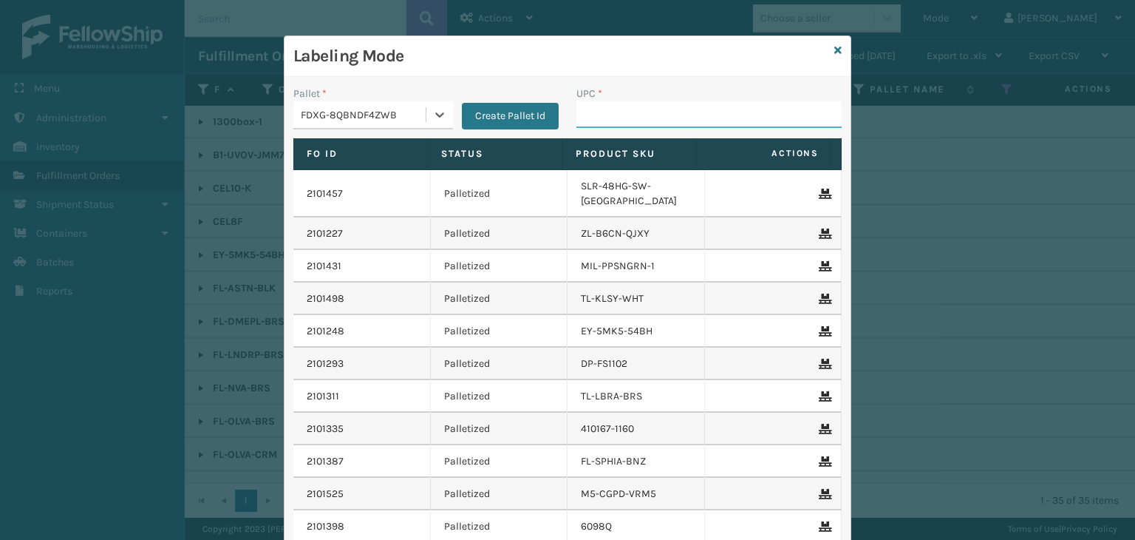
click at [591, 119] on input "UPC *" at bounding box center [709, 114] width 265 height 27
type input "850012486312"
click at [835, 48] on icon at bounding box center [838, 50] width 7 height 10
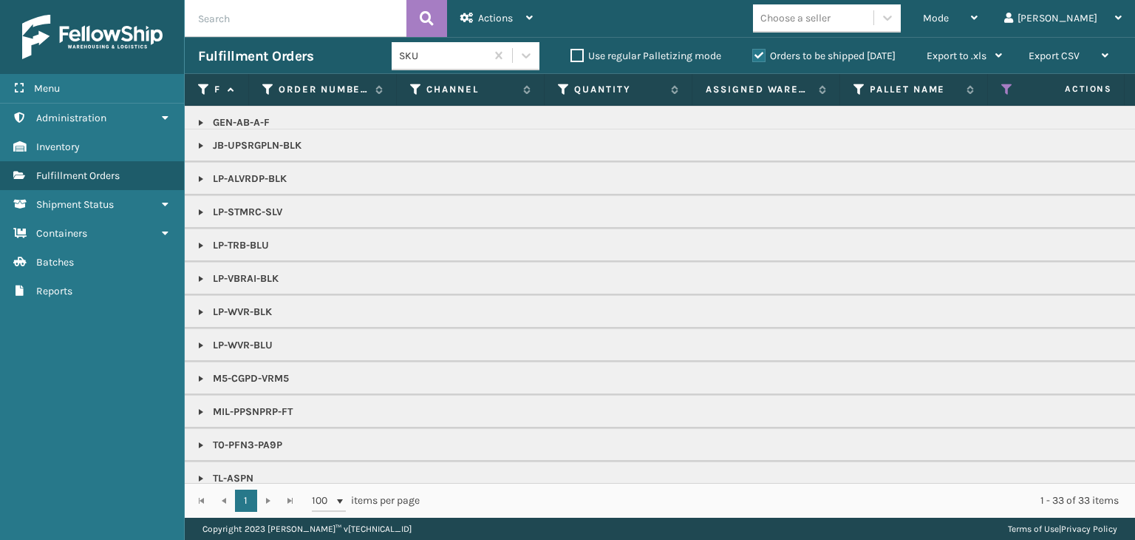
scroll to position [443, 0]
click at [785, 58] on label "Orders to be shipped [DATE]" at bounding box center [823, 56] width 143 height 13
click at [753, 57] on input "Orders to be shipped [DATE]" at bounding box center [752, 52] width 1 height 10
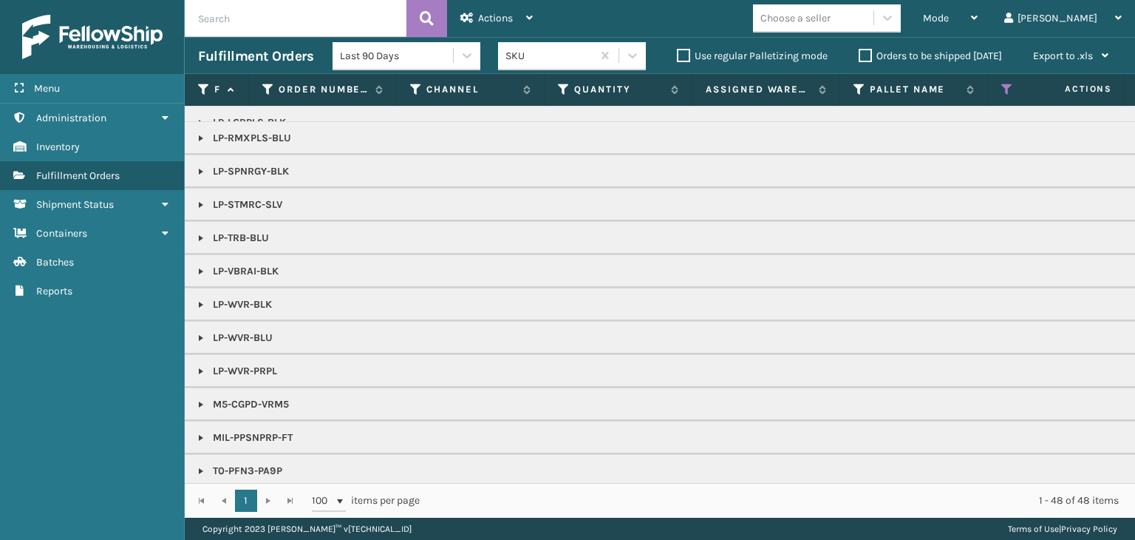
scroll to position [792, 0]
